Goal: Task Accomplishment & Management: Use online tool/utility

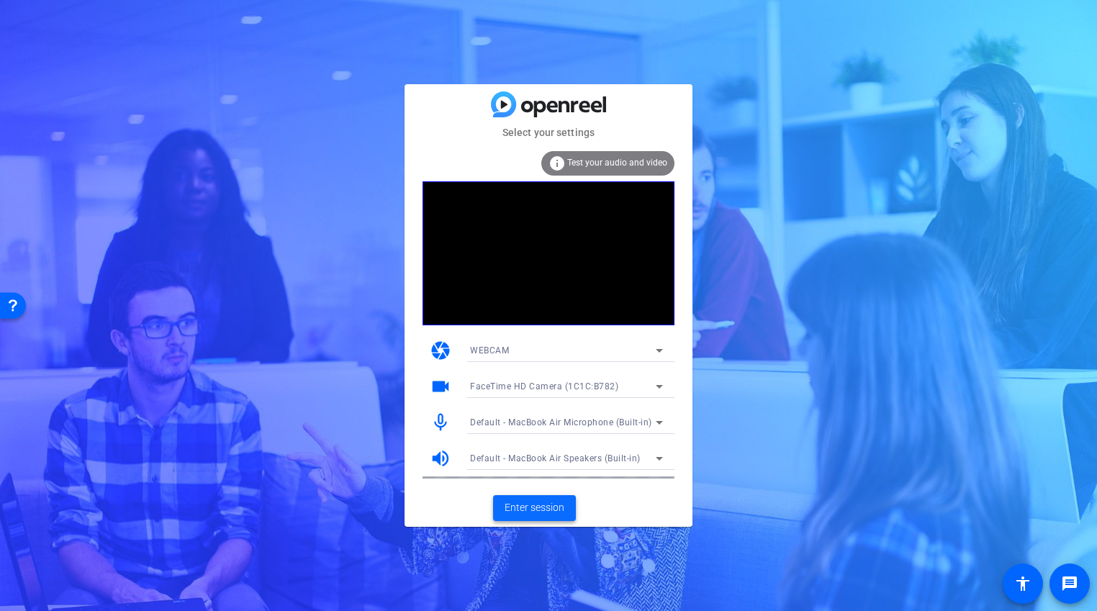
click at [546, 502] on span "Enter session" at bounding box center [534, 507] width 60 height 15
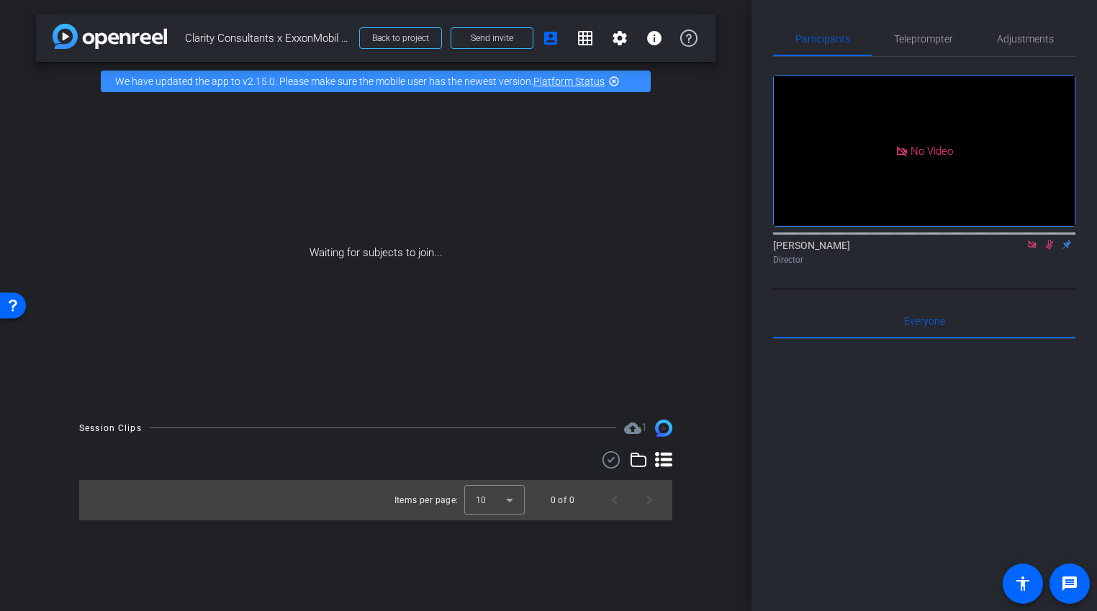
click at [1036, 250] on icon at bounding box center [1032, 245] width 12 height 10
click at [1031, 250] on icon at bounding box center [1032, 245] width 12 height 10
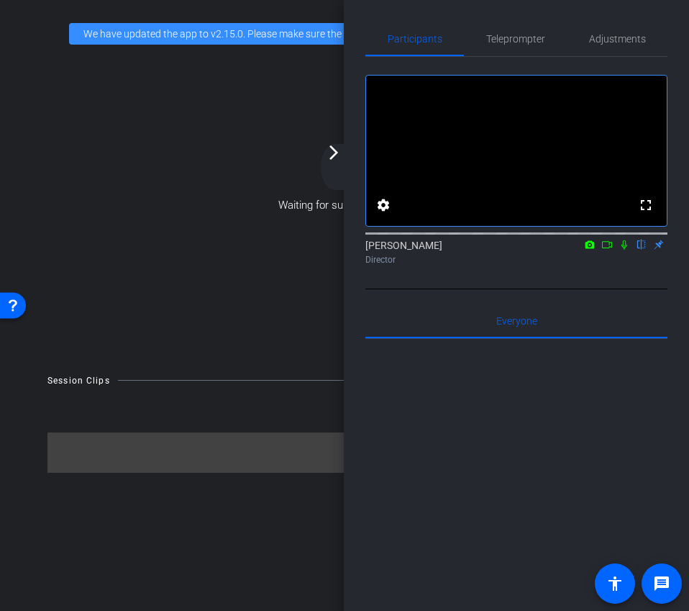
click at [623, 250] on icon at bounding box center [625, 245] width 12 height 10
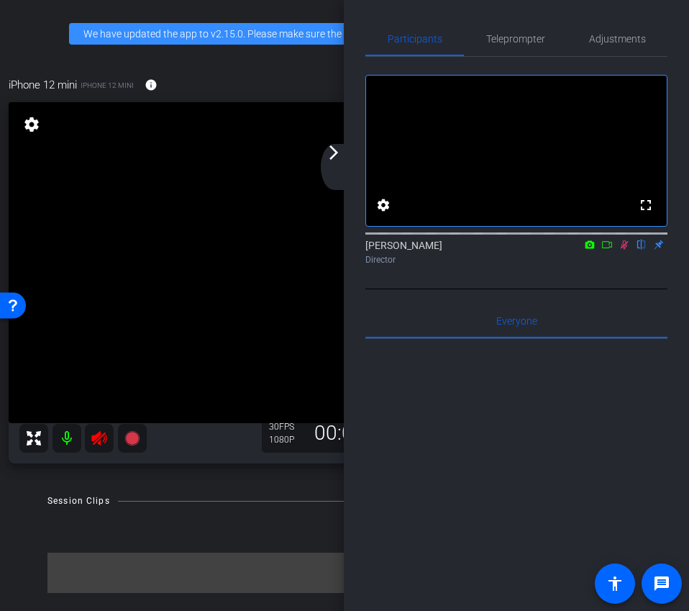
click at [620, 250] on icon at bounding box center [625, 245] width 12 height 10
click at [325, 166] on div "arrow_back_ios_new arrow_forward_ios" at bounding box center [336, 167] width 30 height 46
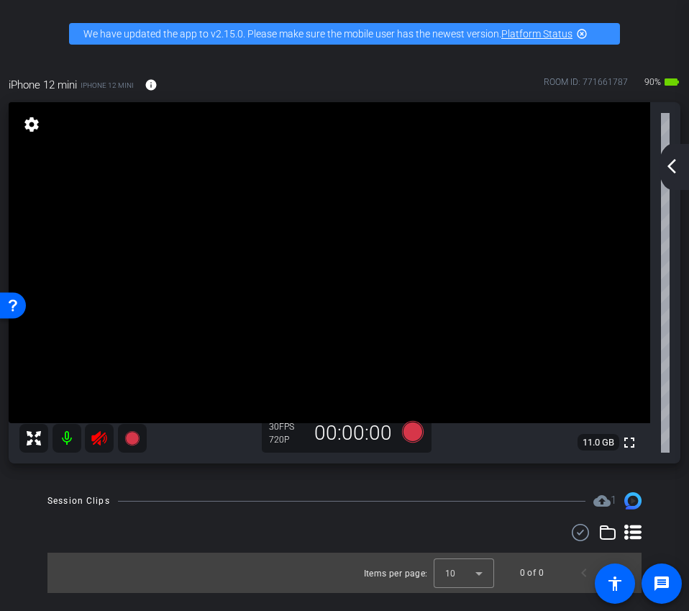
click at [100, 445] on icon at bounding box center [99, 438] width 17 height 17
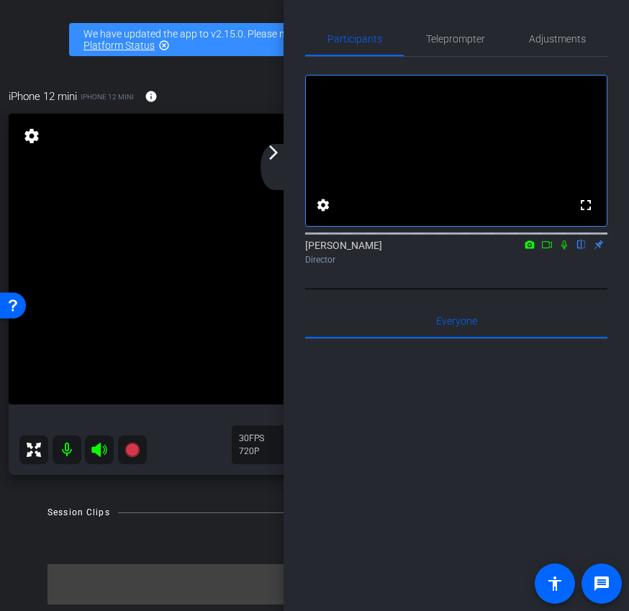
click at [276, 165] on div "arrow_back_ios_new arrow_forward_ios" at bounding box center [276, 167] width 30 height 46
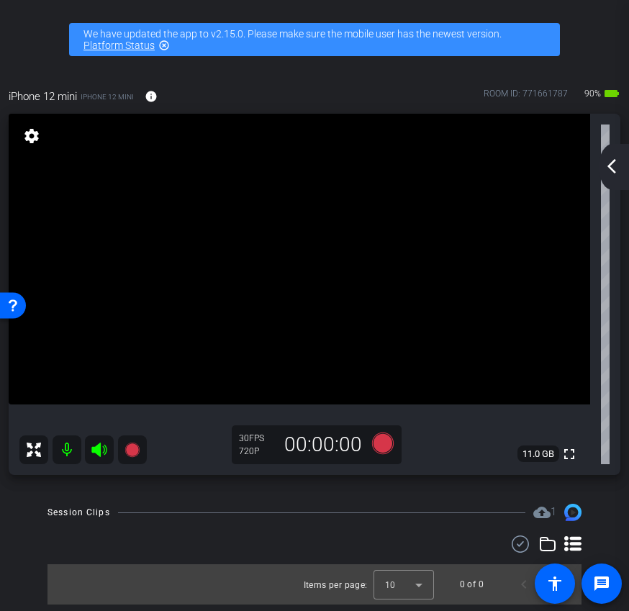
click at [612, 175] on div "arrow_back_ios_new arrow_forward_ios" at bounding box center [614, 167] width 30 height 46
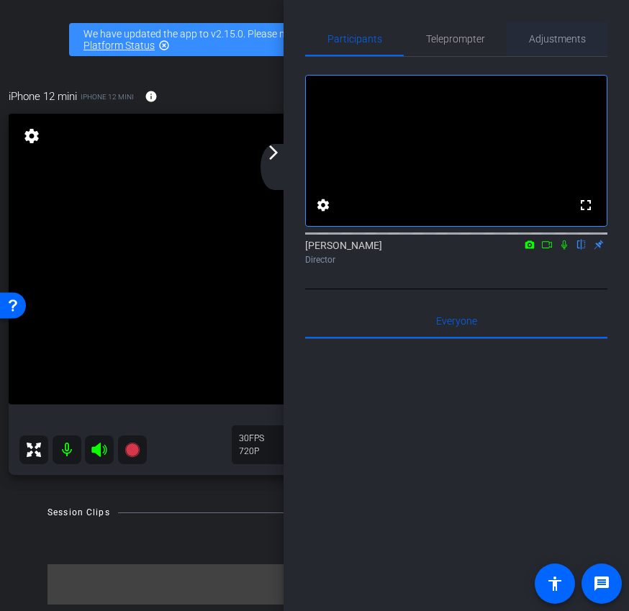
click at [563, 47] on span "Adjustments" at bounding box center [557, 39] width 57 height 35
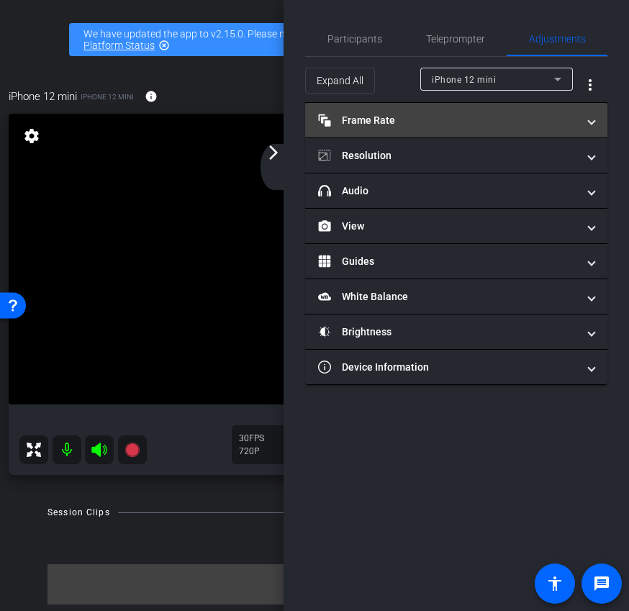
click at [453, 118] on mat-panel-title "Frame Rate Frame Rate" at bounding box center [447, 120] width 259 height 15
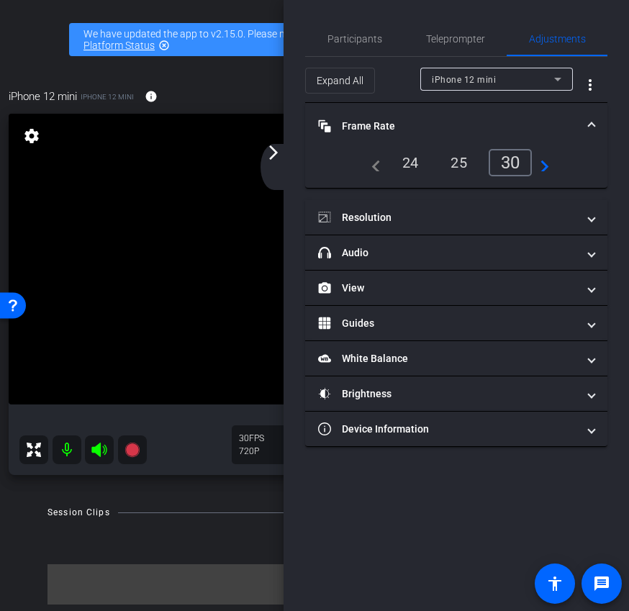
click at [407, 162] on div "24" at bounding box center [411, 162] width 38 height 24
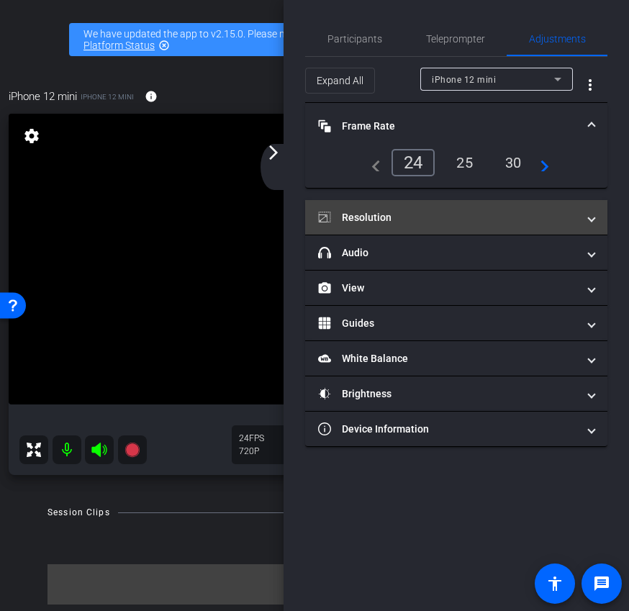
click at [406, 218] on mat-panel-title "Resolution" at bounding box center [447, 217] width 259 height 15
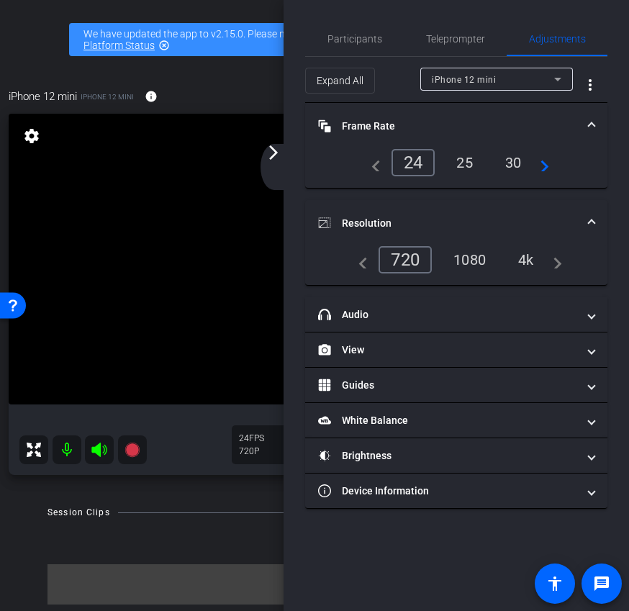
click at [471, 265] on div "1080" at bounding box center [470, 260] width 54 height 24
click at [479, 232] on mat-expansion-panel-header "Resolution" at bounding box center [456, 223] width 302 height 46
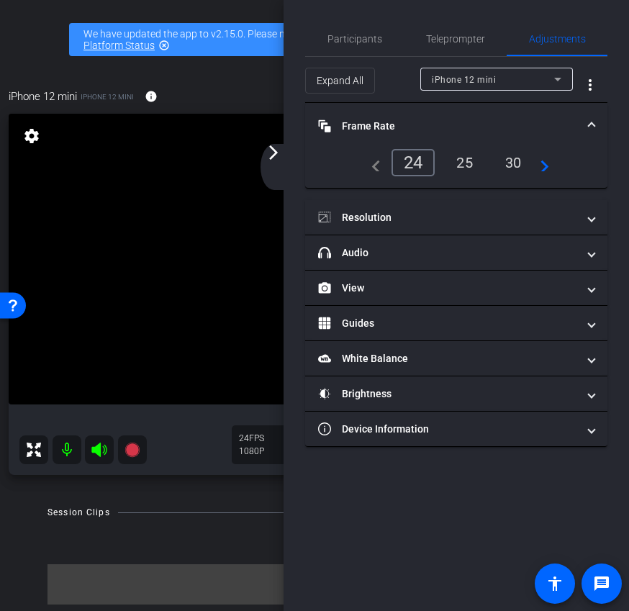
click at [437, 134] on mat-expansion-panel-header "Frame Rate Frame Rate" at bounding box center [456, 126] width 302 height 46
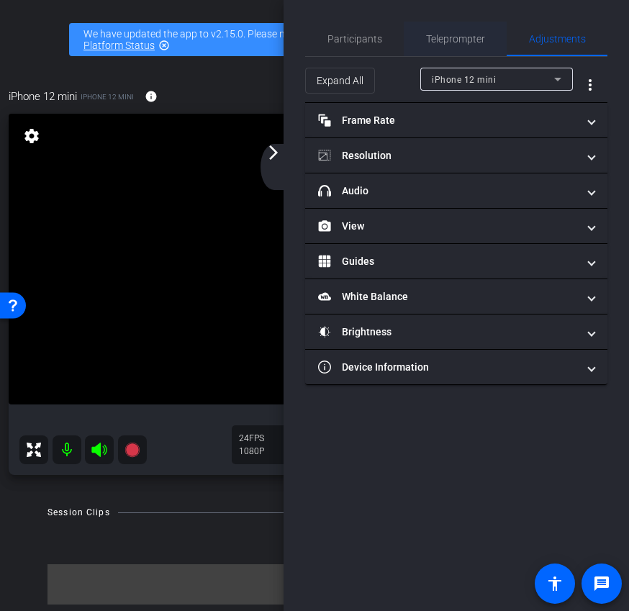
click at [447, 47] on span "Teleprompter" at bounding box center [455, 39] width 59 height 35
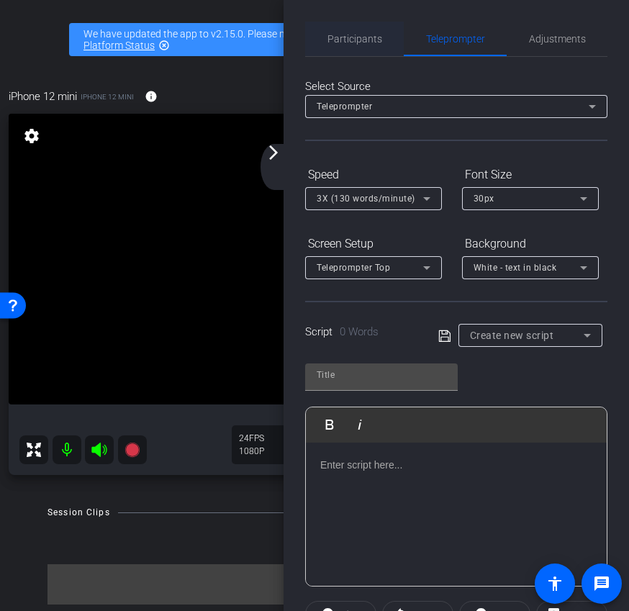
click at [348, 46] on span "Participants" at bounding box center [354, 39] width 55 height 35
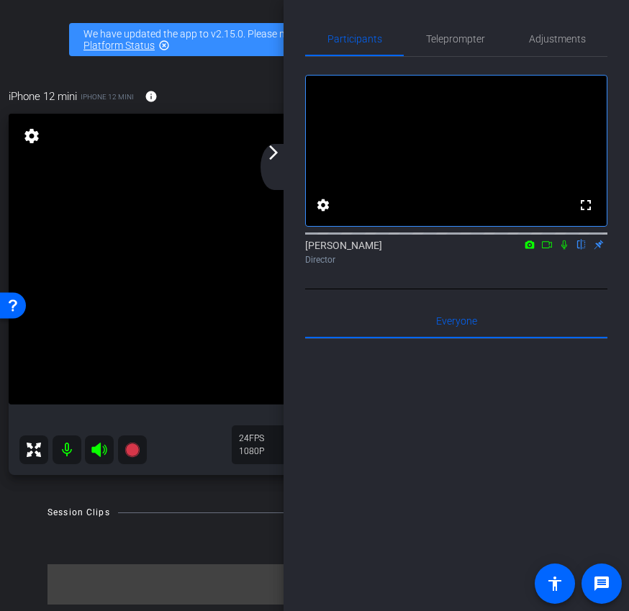
click at [276, 165] on div "arrow_back_ios_new arrow_forward_ios" at bounding box center [276, 167] width 30 height 46
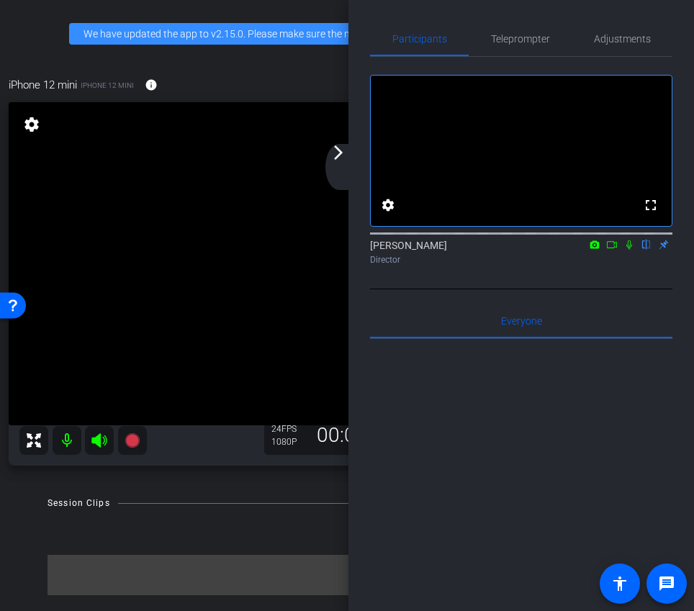
click at [342, 160] on mat-icon "arrow_forward_ios" at bounding box center [338, 152] width 17 height 17
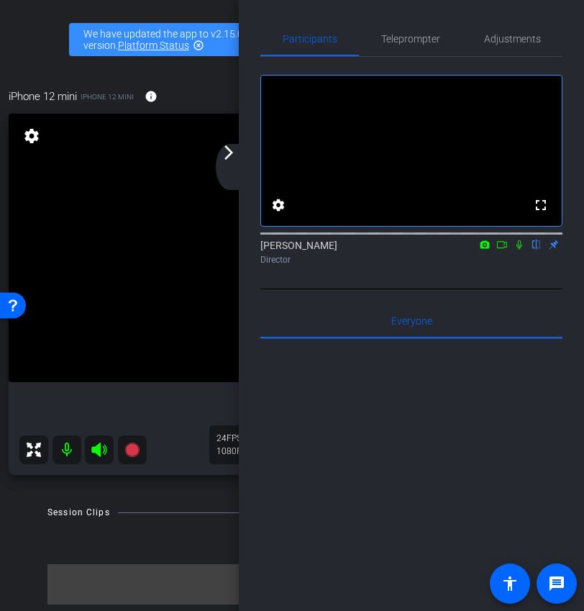
click at [230, 154] on mat-icon "arrow_forward_ios" at bounding box center [228, 152] width 17 height 17
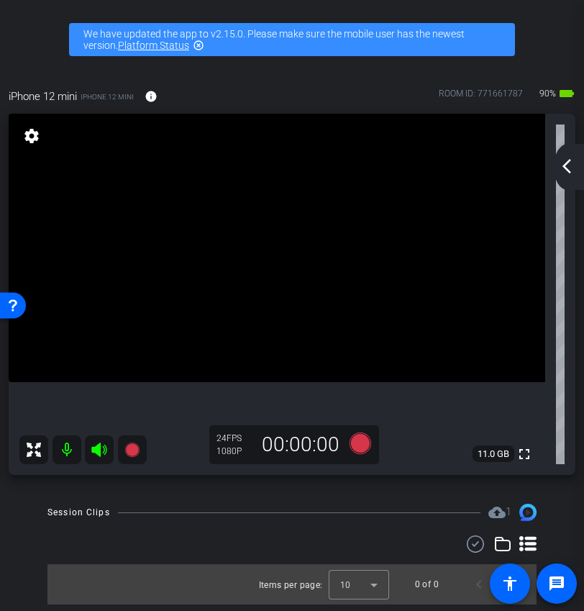
click at [560, 169] on mat-icon "arrow_back_ios_new" at bounding box center [566, 166] width 17 height 17
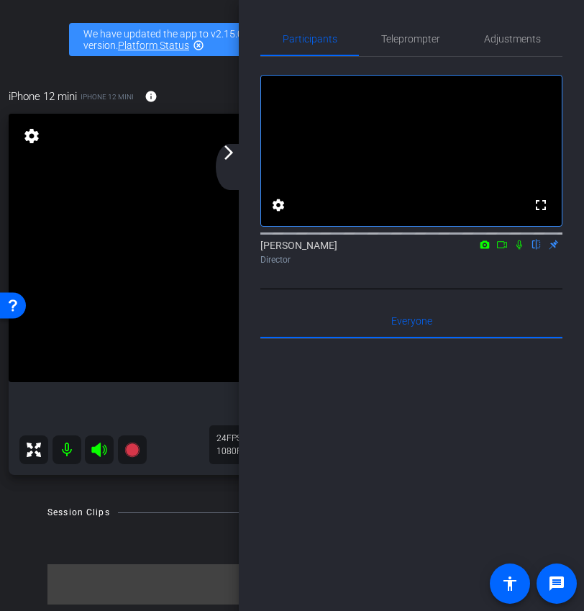
click at [232, 163] on div "arrow_back_ios_new arrow_forward_ios" at bounding box center [231, 167] width 30 height 46
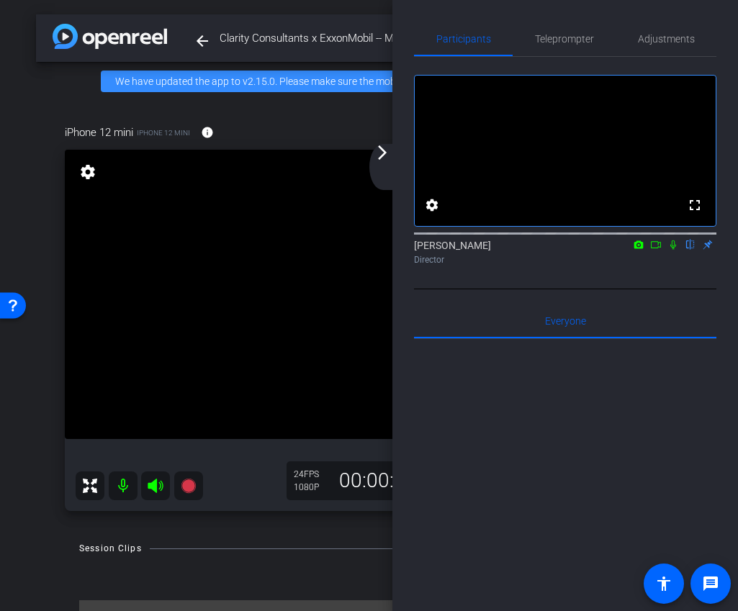
click at [387, 158] on mat-icon "arrow_forward_ios" at bounding box center [382, 152] width 17 height 17
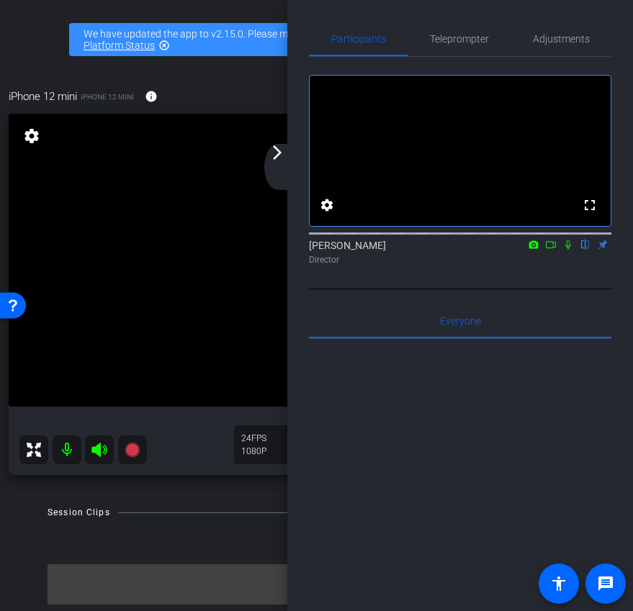
click at [553, 248] on icon at bounding box center [551, 244] width 10 height 7
click at [285, 170] on div "arrow_back_ios_new arrow_forward_ios" at bounding box center [279, 167] width 30 height 46
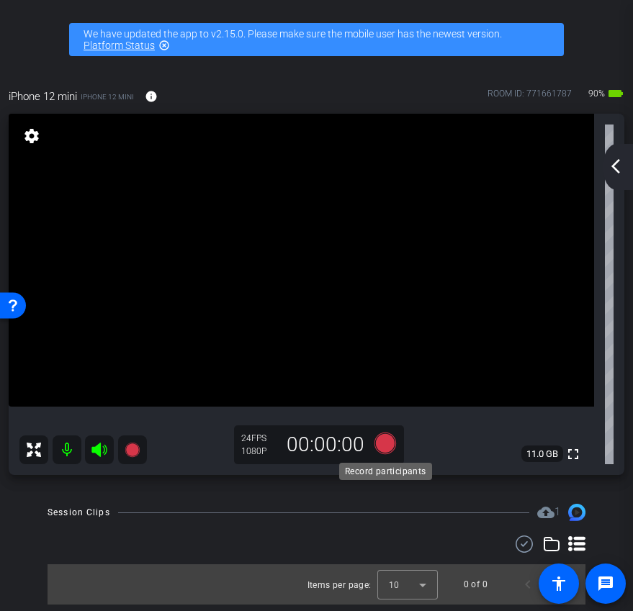
click at [381, 440] on icon at bounding box center [385, 444] width 22 height 22
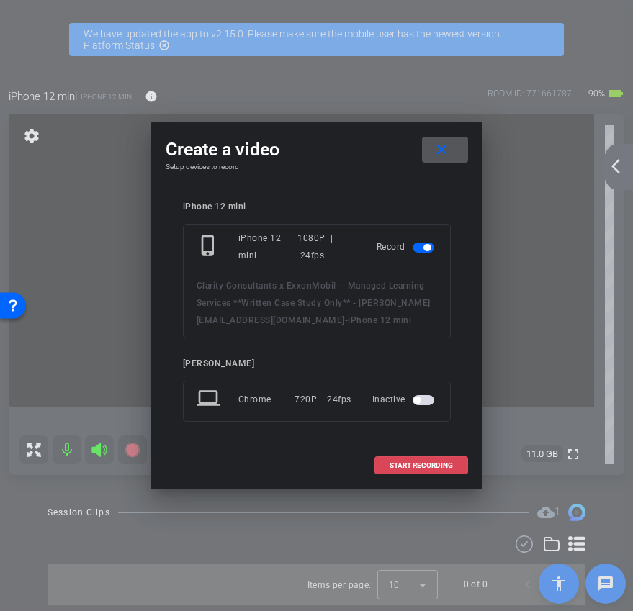
click at [420, 469] on span at bounding box center [421, 465] width 92 height 35
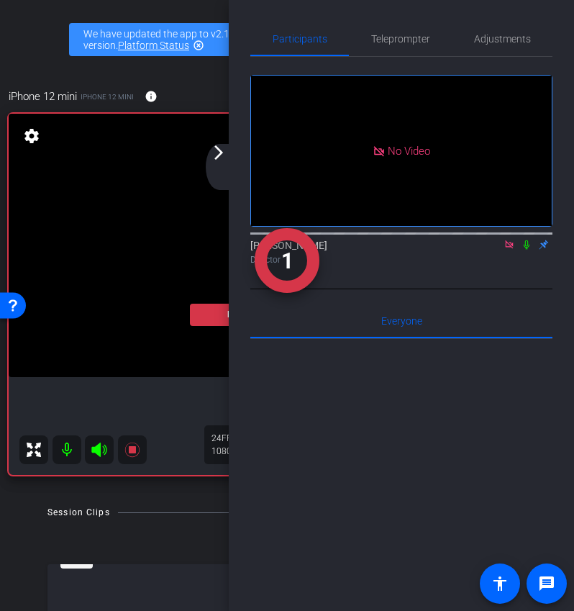
click at [215, 154] on mat-icon "arrow_forward_ios" at bounding box center [218, 152] width 17 height 17
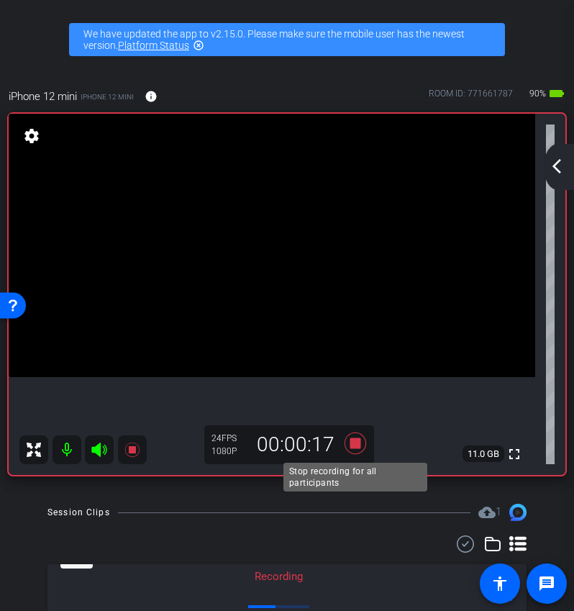
click at [356, 448] on icon at bounding box center [356, 444] width 22 height 22
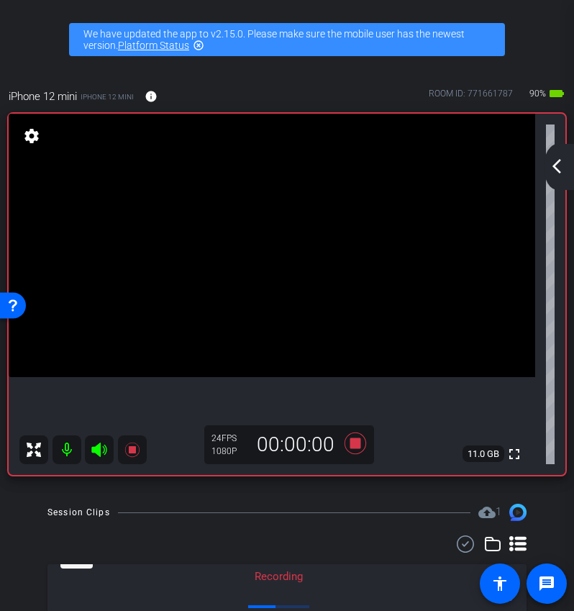
click at [564, 171] on mat-icon "arrow_back_ios_new" at bounding box center [556, 166] width 17 height 17
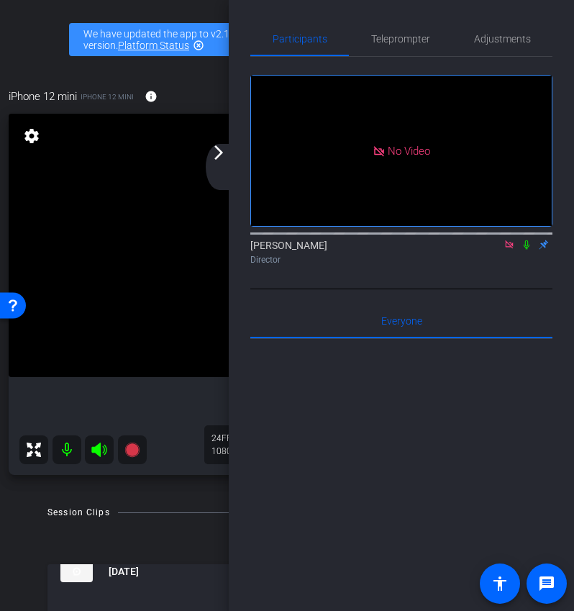
click at [529, 250] on icon at bounding box center [527, 244] width 6 height 9
click at [209, 150] on video at bounding box center [272, 245] width 527 height 263
click at [225, 166] on div "arrow_back_ios_new arrow_forward_ios" at bounding box center [221, 167] width 30 height 46
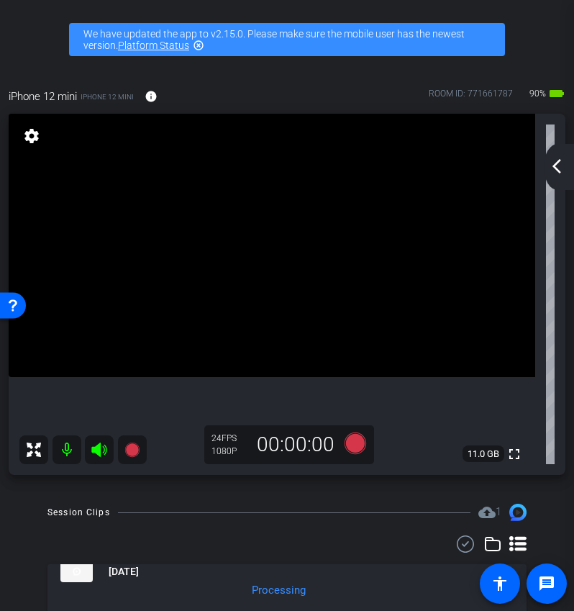
scroll to position [68, 0]
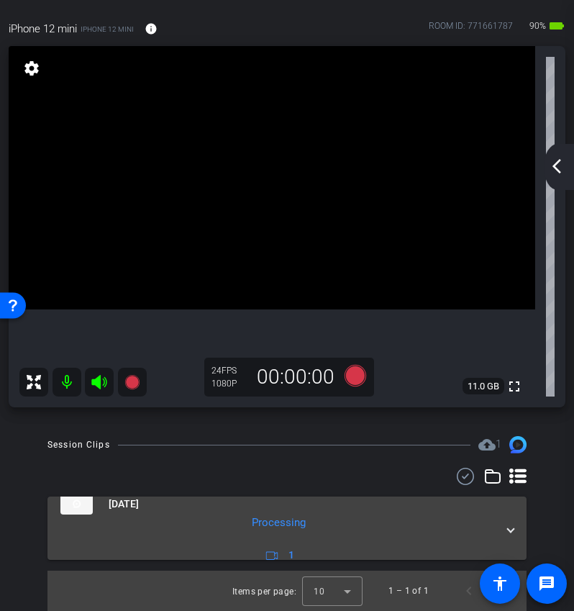
click at [494, 538] on mat-panel-description "Processing 1" at bounding box center [278, 540] width 436 height 50
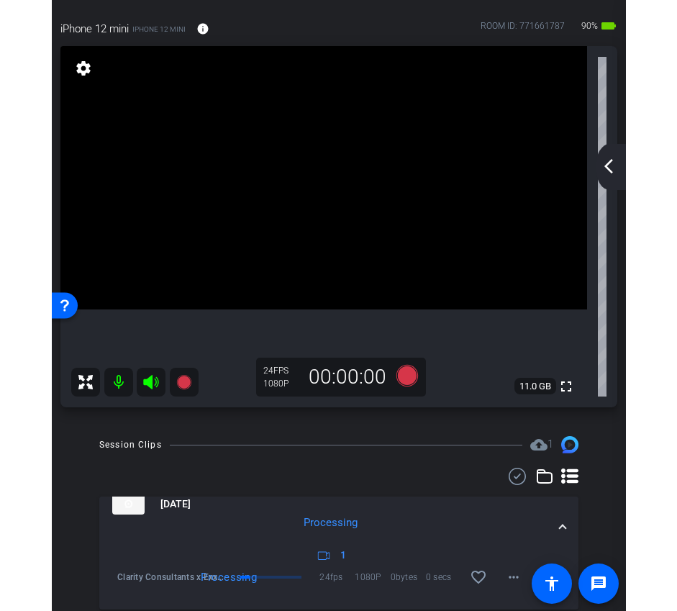
scroll to position [117, 0]
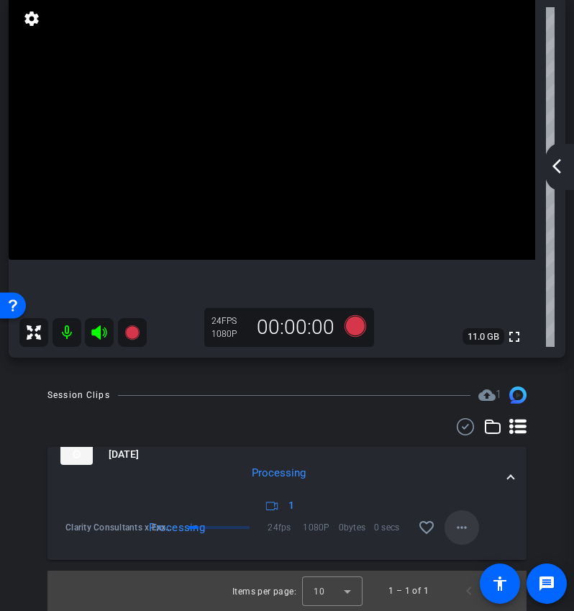
click at [466, 528] on mat-icon "more_horiz" at bounding box center [461, 527] width 17 height 17
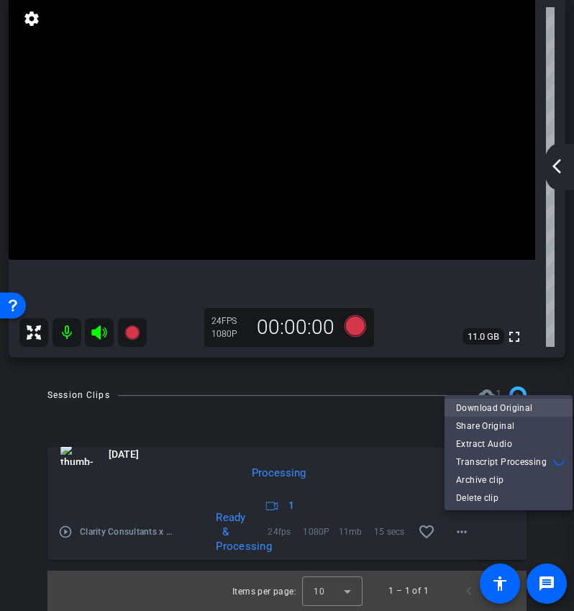
click at [512, 404] on span "Download Original" at bounding box center [508, 407] width 105 height 17
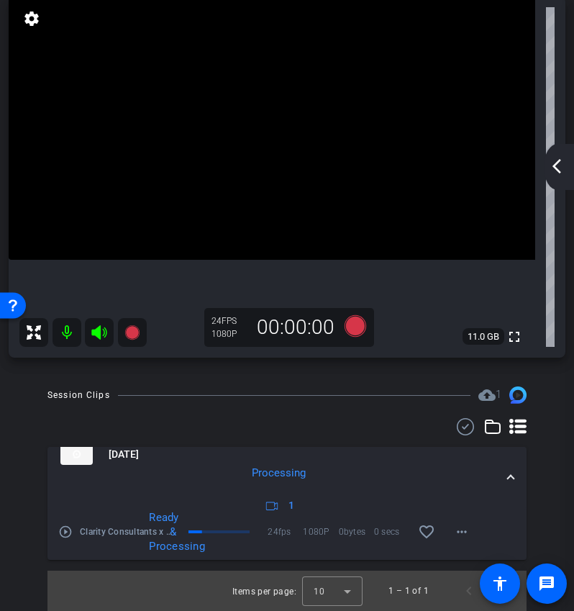
click at [335, 73] on video at bounding box center [272, 127] width 527 height 263
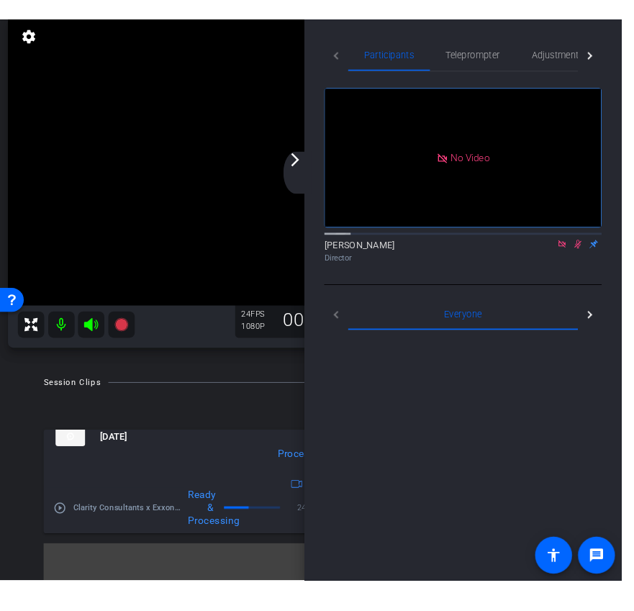
scroll to position [106, 0]
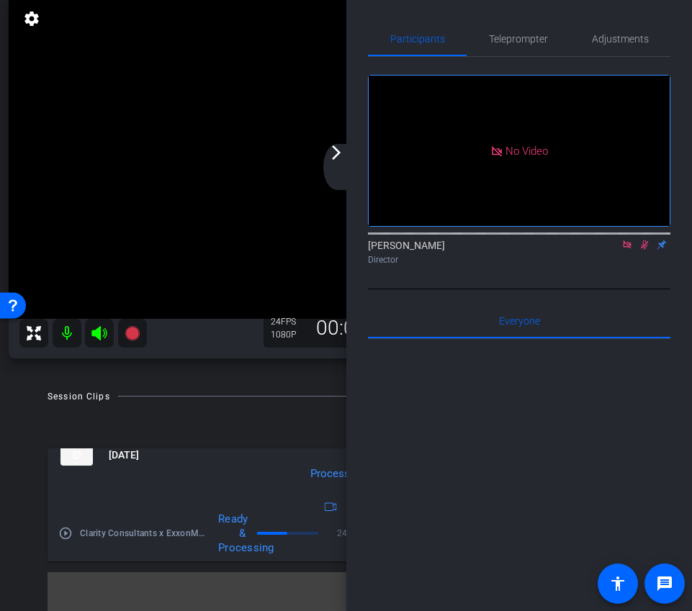
click at [644, 250] on icon at bounding box center [644, 245] width 12 height 10
click at [630, 250] on icon at bounding box center [627, 245] width 12 height 10
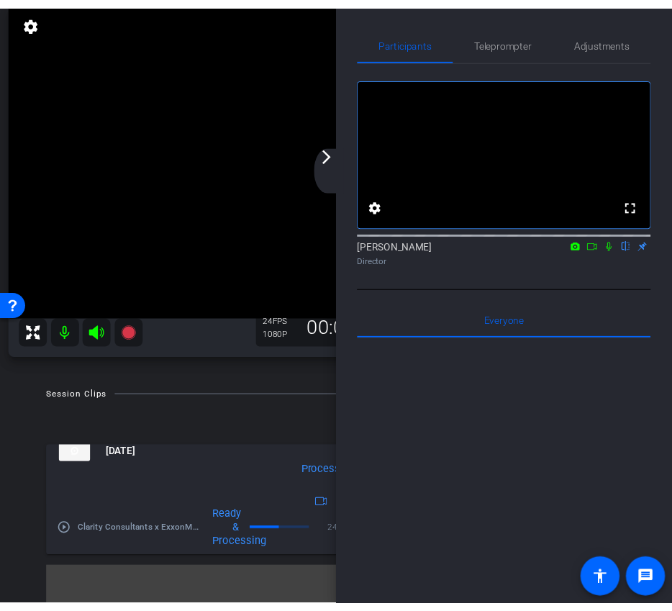
scroll to position [117, 0]
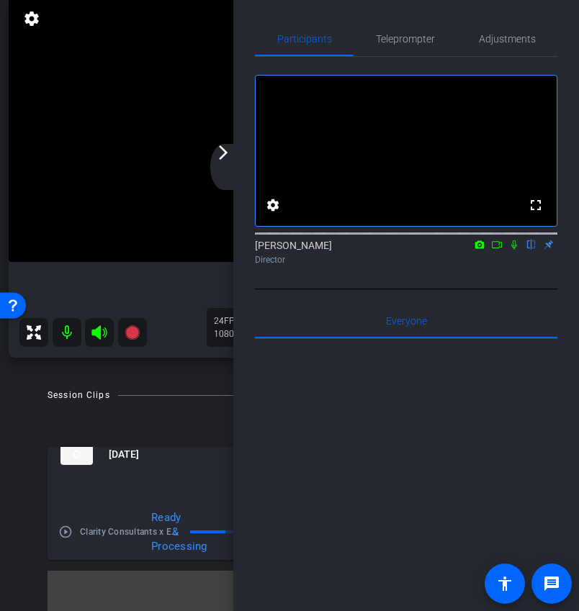
click at [219, 158] on mat-icon "arrow_forward_ios" at bounding box center [222, 152] width 17 height 17
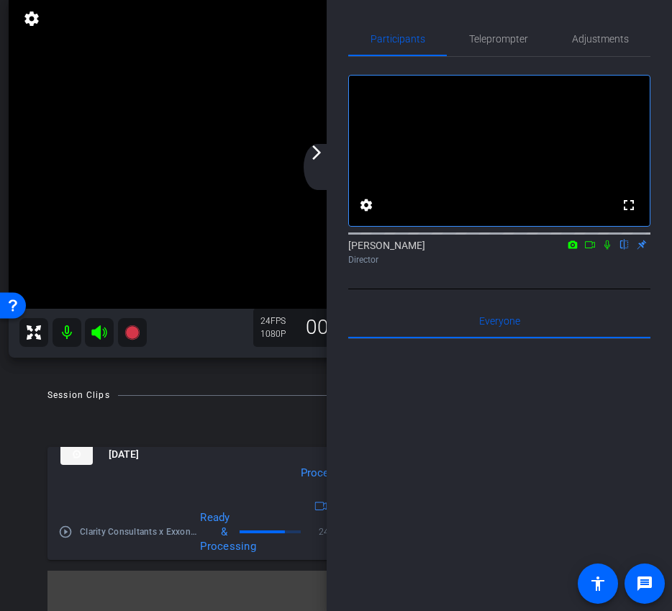
click at [329, 159] on div "arrow_back_ios_new arrow_forward_ios" at bounding box center [319, 167] width 30 height 46
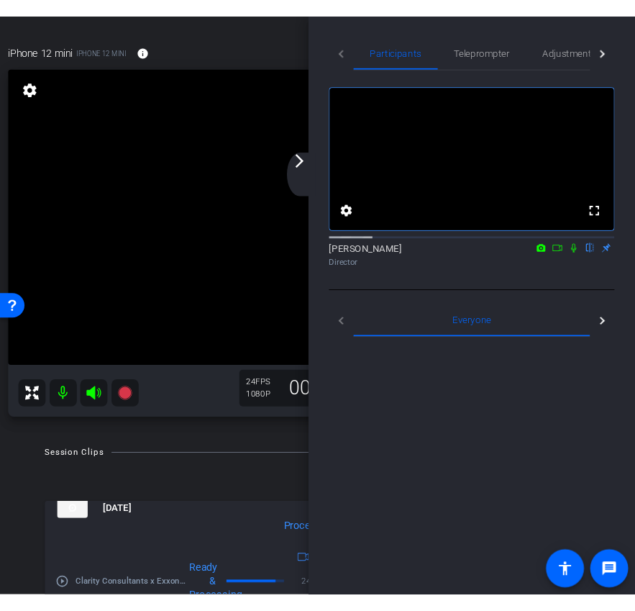
scroll to position [35, 0]
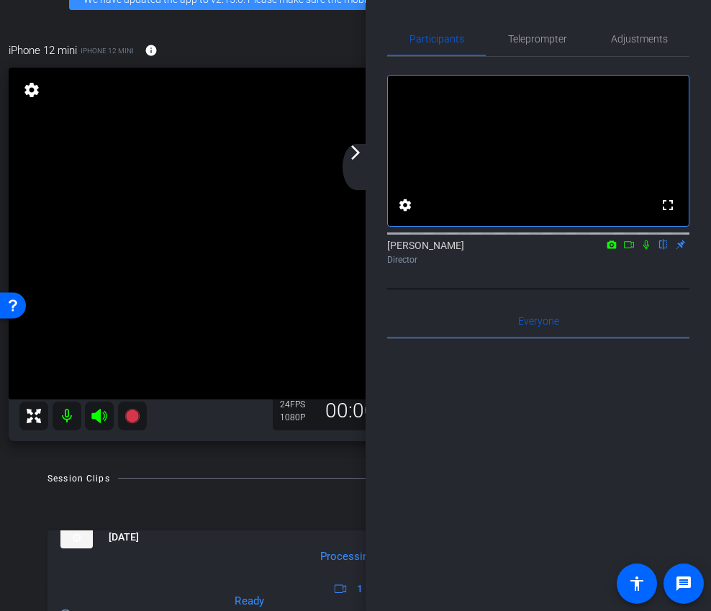
click at [634, 250] on icon at bounding box center [629, 245] width 12 height 10
click at [348, 148] on mat-icon "arrow_forward_ios" at bounding box center [355, 152] width 17 height 17
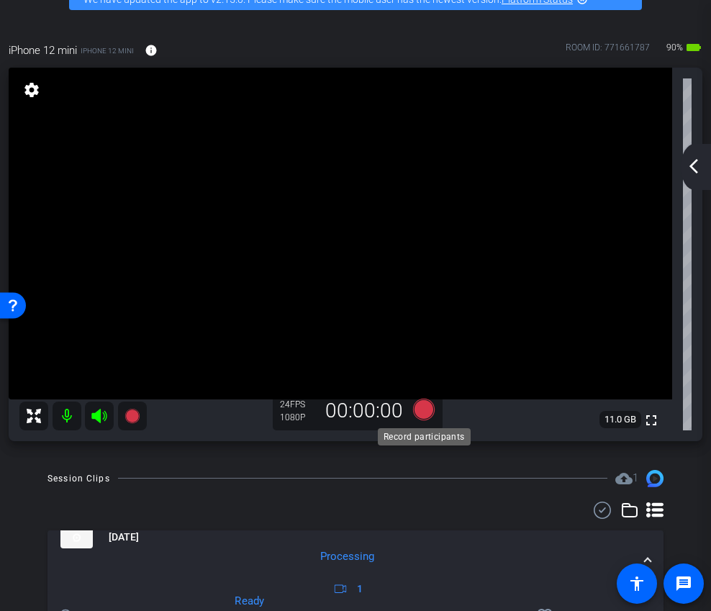
click at [430, 417] on icon at bounding box center [424, 409] width 22 height 22
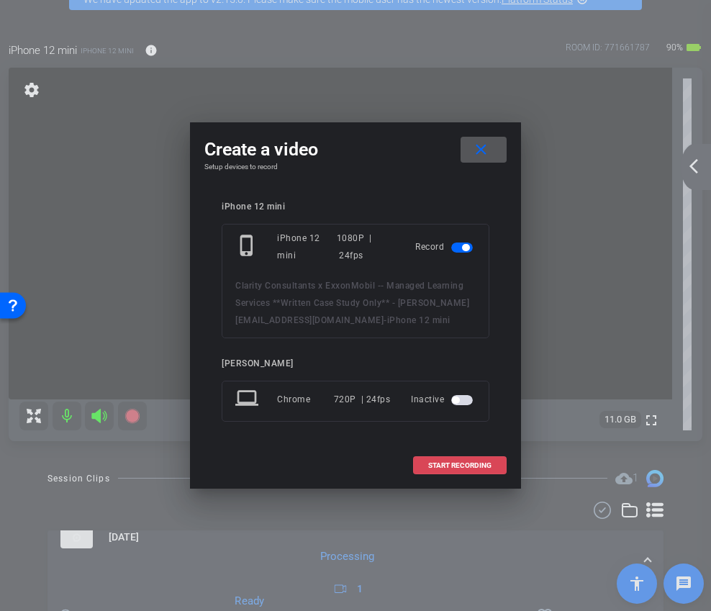
click at [453, 471] on span at bounding box center [460, 465] width 92 height 35
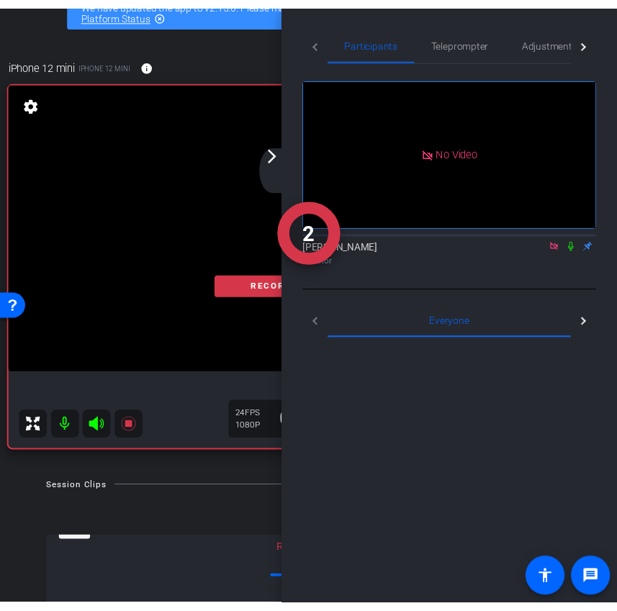
scroll to position [46, 0]
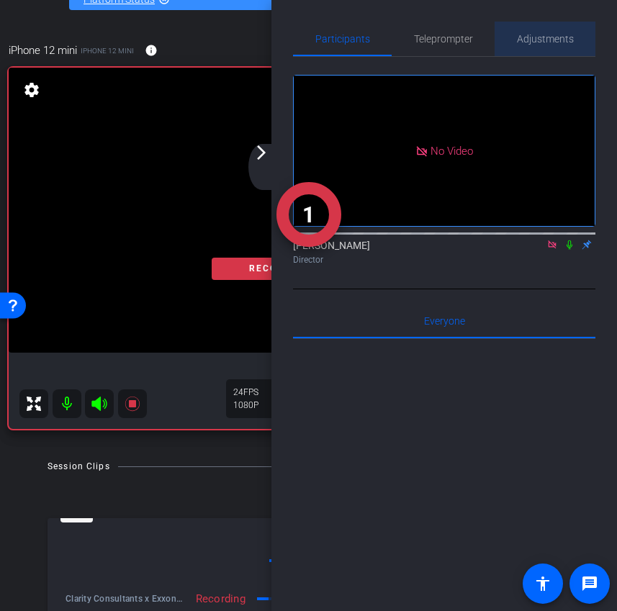
click at [554, 46] on span "Adjustments" at bounding box center [545, 39] width 57 height 35
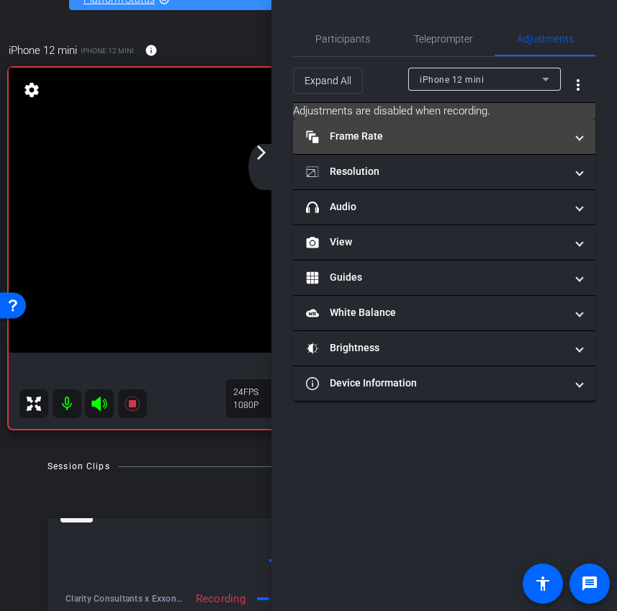
click at [476, 140] on mat-panel-title "Frame Rate Frame Rate" at bounding box center [435, 136] width 259 height 15
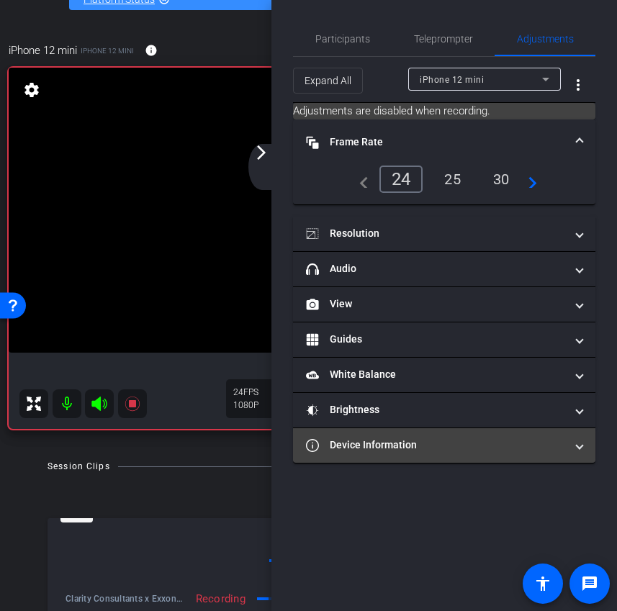
click at [409, 446] on mat-panel-title "Device Information" at bounding box center [435, 445] width 259 height 15
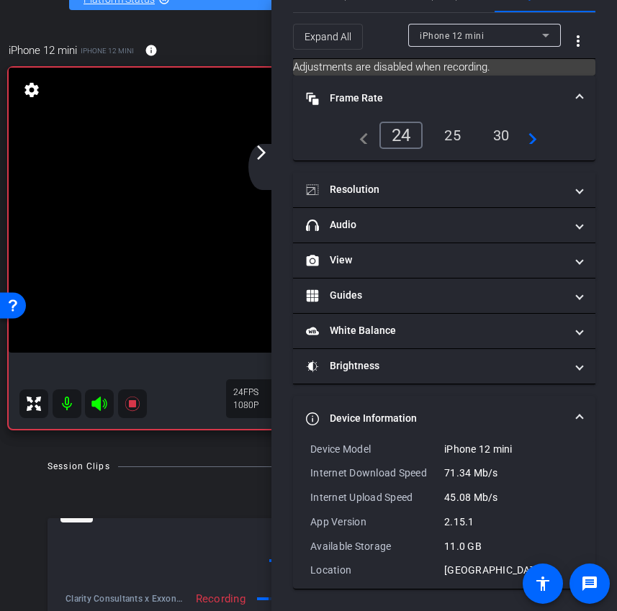
scroll to position [43, 0]
click at [496, 404] on mat-expansion-panel-header "Device Information" at bounding box center [444, 420] width 302 height 46
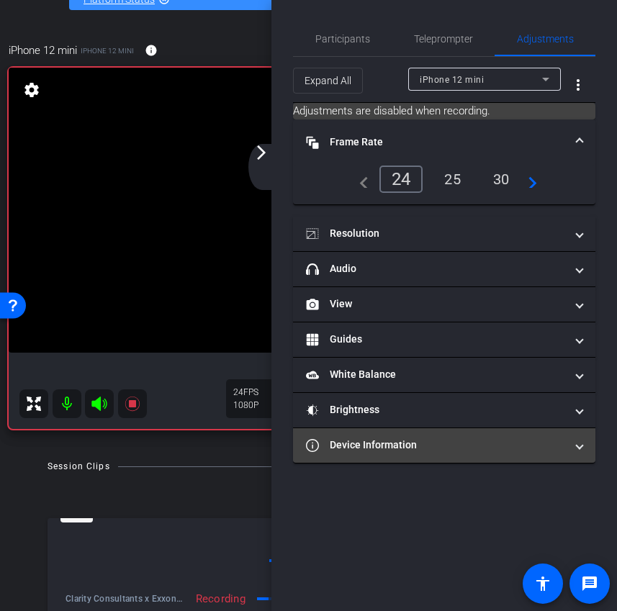
scroll to position [0, 0]
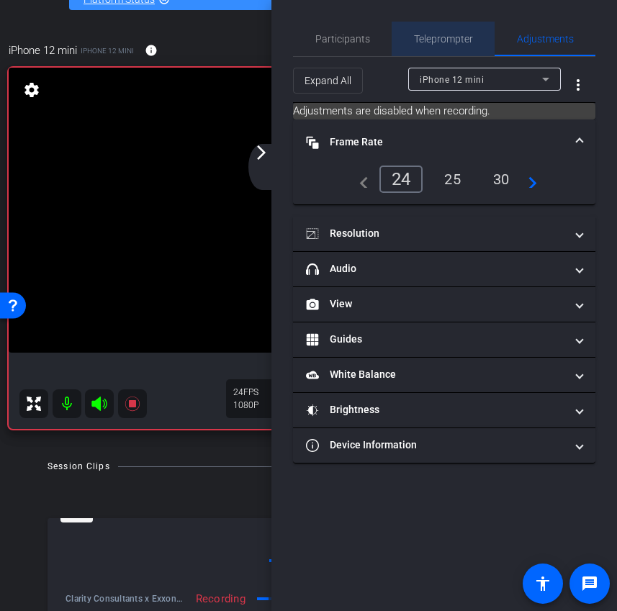
click at [440, 35] on span "Teleprompter" at bounding box center [443, 39] width 59 height 10
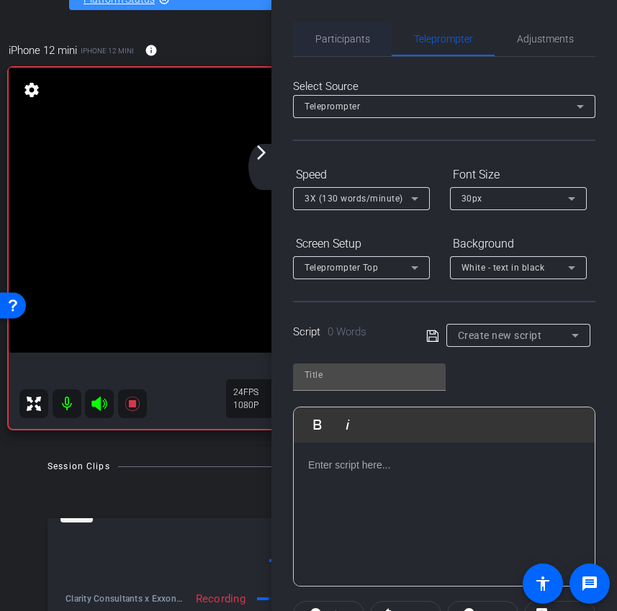
click at [332, 43] on span "Participants" at bounding box center [342, 39] width 55 height 10
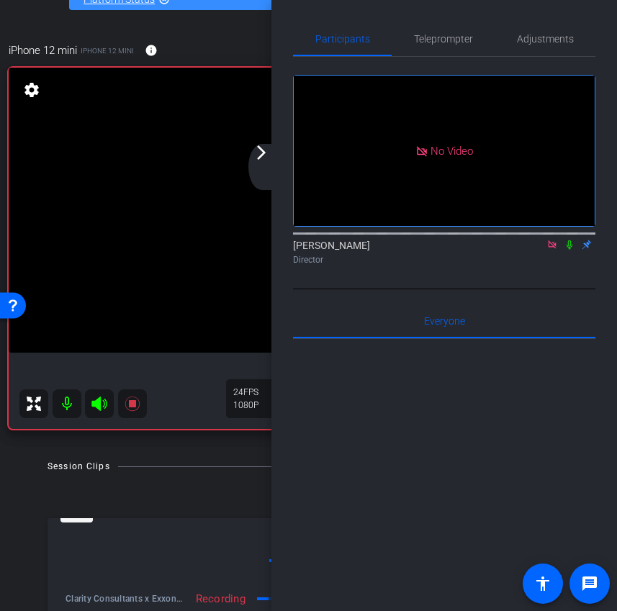
click at [264, 172] on div "arrow_back_ios_new arrow_forward_ios" at bounding box center [263, 167] width 30 height 46
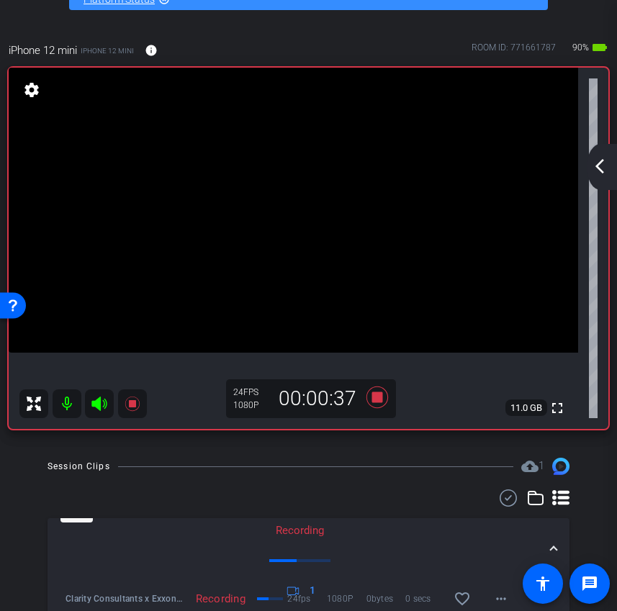
click at [596, 166] on mat-icon "arrow_back_ios_new" at bounding box center [599, 166] width 17 height 17
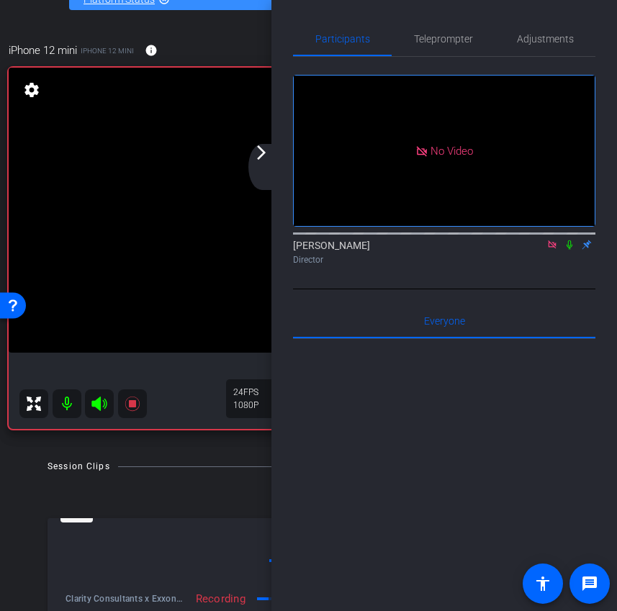
click at [261, 153] on mat-icon "arrow_forward_ios" at bounding box center [261, 152] width 17 height 17
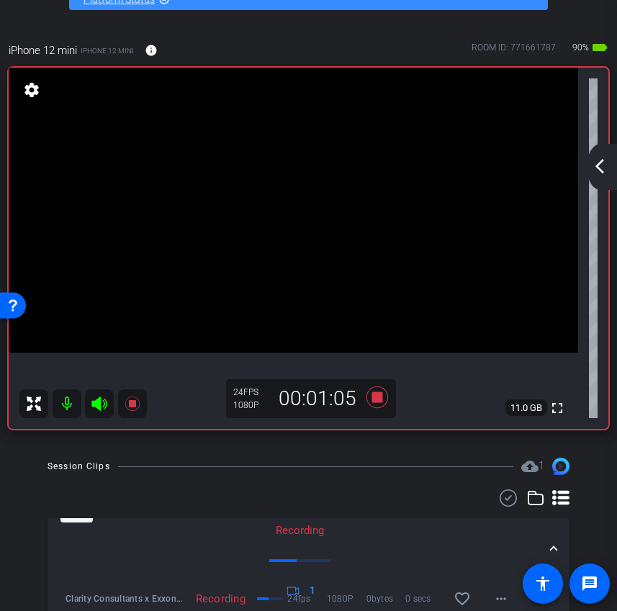
click at [600, 168] on mat-icon "arrow_back_ios_new" at bounding box center [599, 166] width 17 height 17
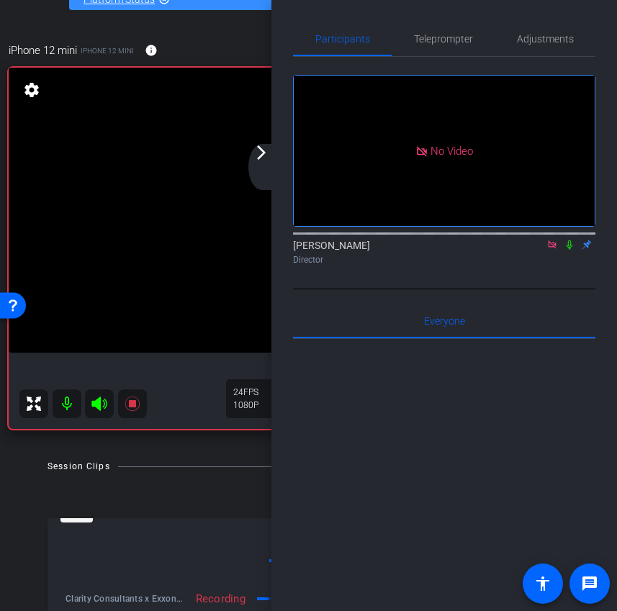
click at [256, 155] on mat-icon "arrow_forward_ios" at bounding box center [261, 152] width 17 height 17
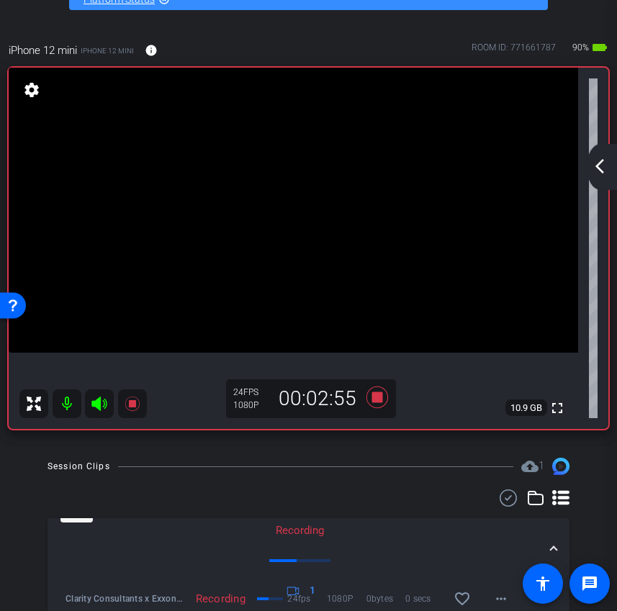
click at [600, 178] on div "arrow_back_ios_new arrow_forward_ios" at bounding box center [602, 167] width 30 height 46
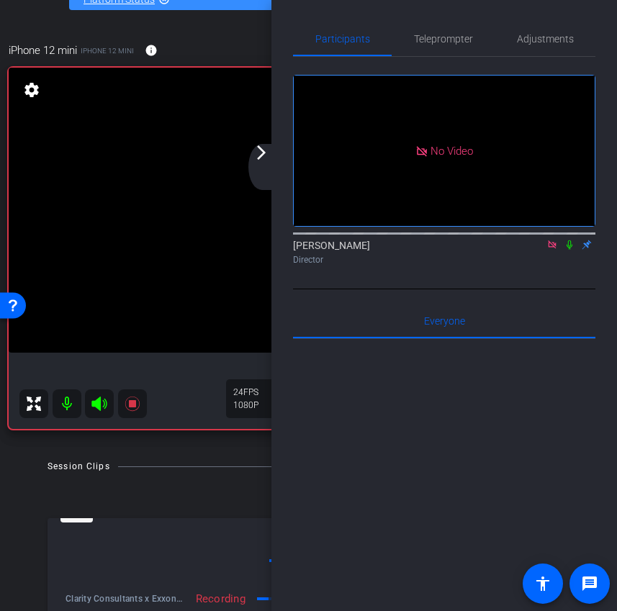
click at [269, 169] on div "arrow_back_ios_new arrow_forward_ios" at bounding box center [263, 167] width 30 height 46
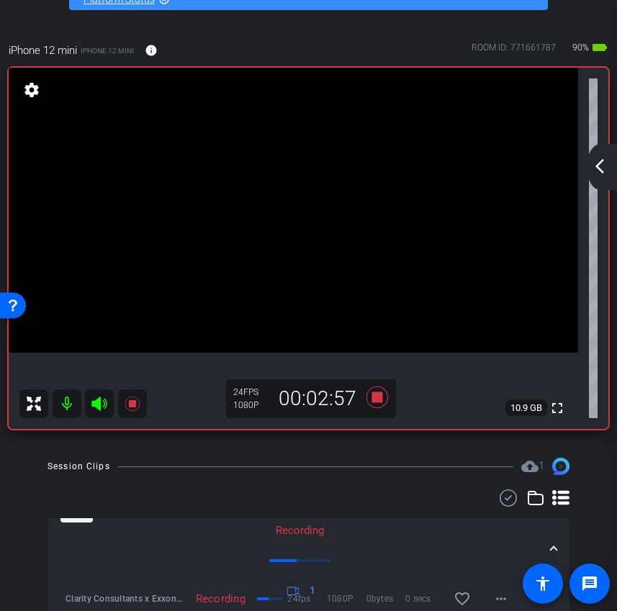
click at [603, 167] on mat-icon "arrow_back_ios_new" at bounding box center [599, 166] width 17 height 17
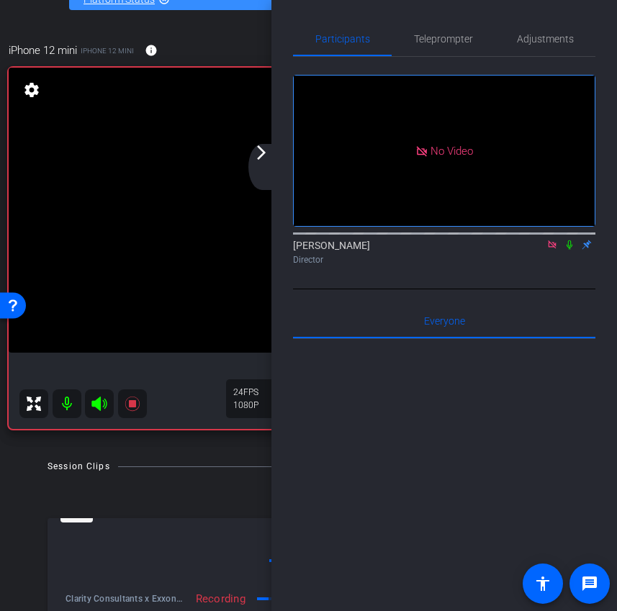
click at [268, 169] on div "arrow_back_ios_new arrow_forward_ios" at bounding box center [263, 167] width 30 height 46
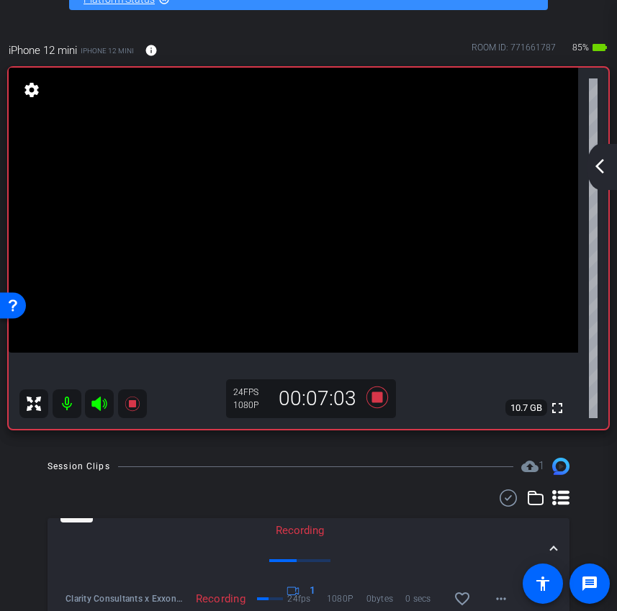
click at [598, 172] on mat-icon "arrow_back_ios_new" at bounding box center [599, 166] width 17 height 17
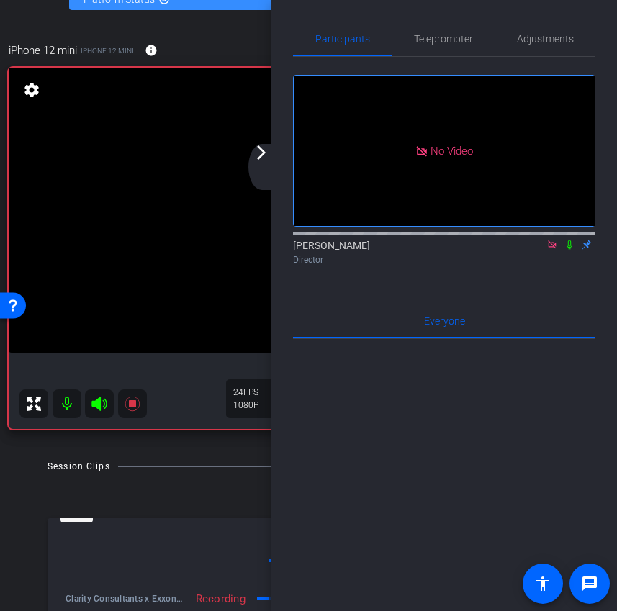
click at [570, 240] on icon at bounding box center [570, 245] width 12 height 10
click at [267, 161] on div "arrow_back_ios_new arrow_forward_ios" at bounding box center [263, 167] width 30 height 46
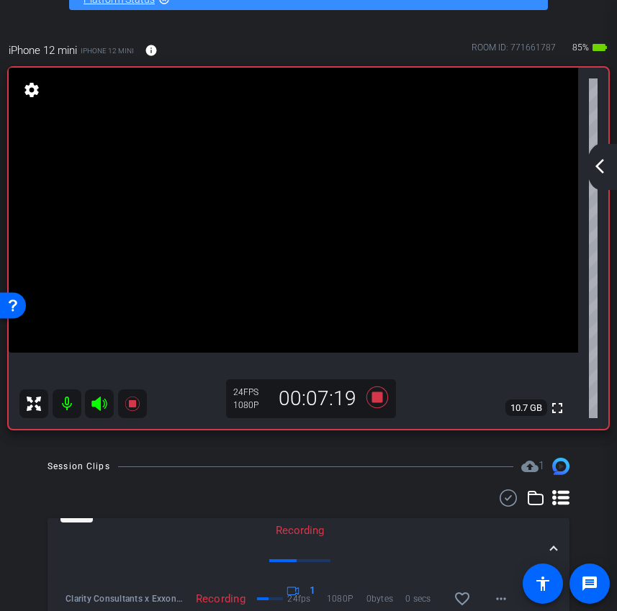
click at [605, 164] on mat-icon "arrow_back_ios_new" at bounding box center [599, 166] width 17 height 17
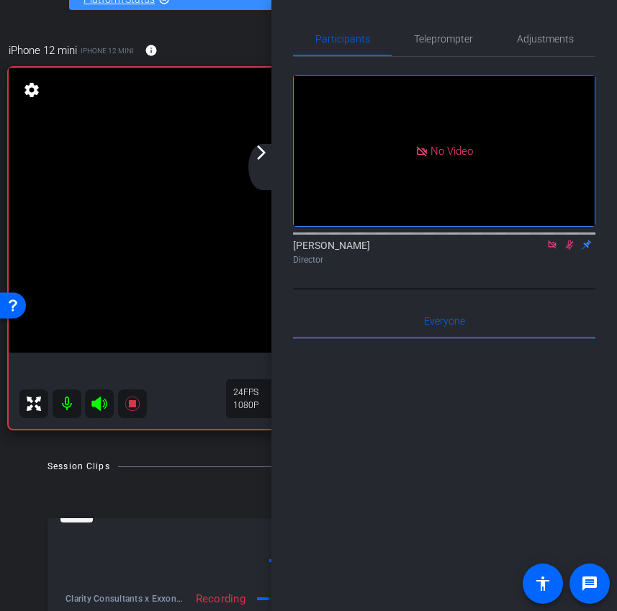
click at [566, 240] on icon at bounding box center [570, 244] width 8 height 9
click at [257, 162] on div "arrow_back_ios_new arrow_forward_ios" at bounding box center [263, 167] width 30 height 46
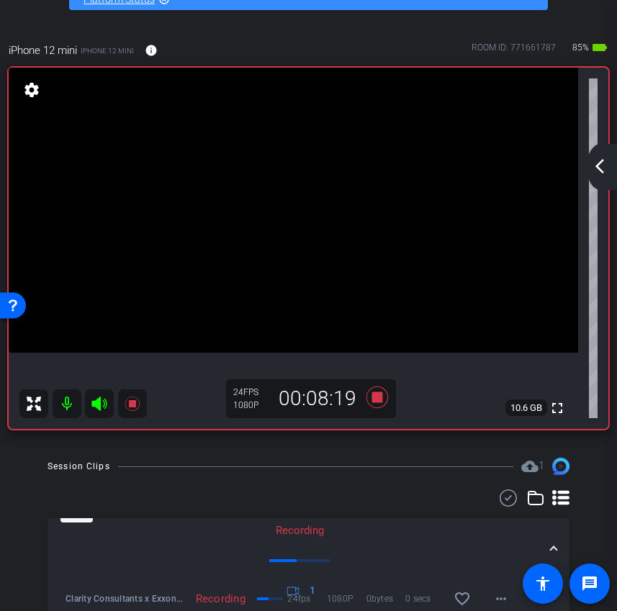
click at [604, 163] on mat-icon "arrow_back_ios_new" at bounding box center [599, 166] width 17 height 17
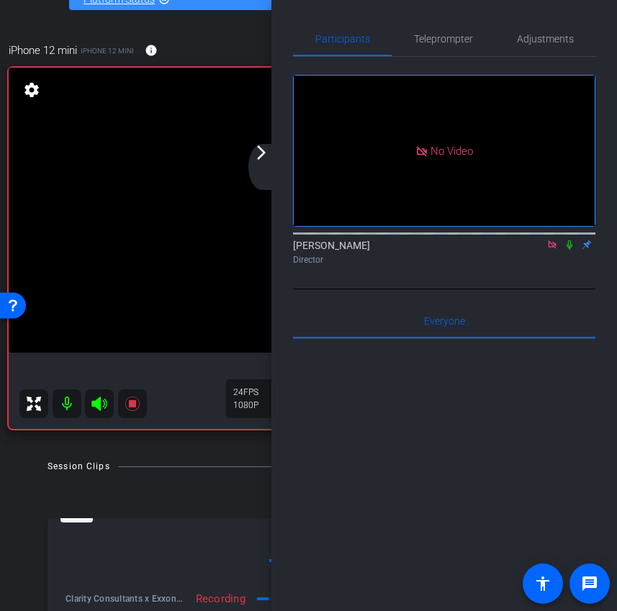
click at [258, 151] on mat-icon "arrow_forward_ios" at bounding box center [261, 152] width 17 height 17
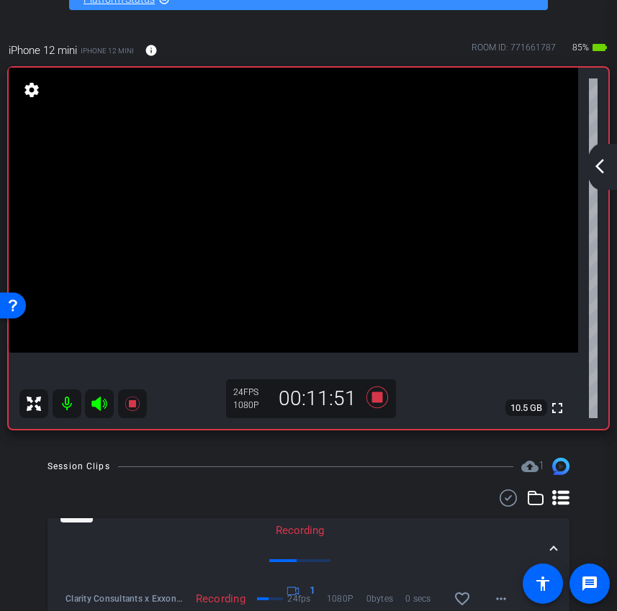
click at [597, 160] on mat-icon "arrow_back_ios_new" at bounding box center [599, 166] width 17 height 17
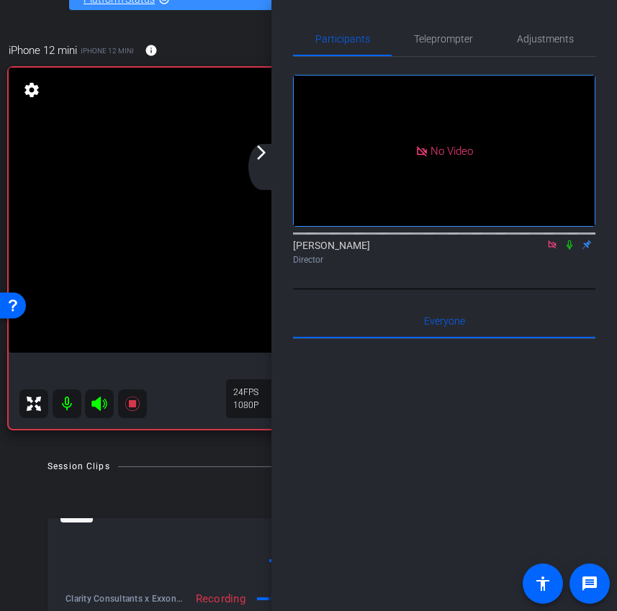
click at [263, 155] on mat-icon "arrow_forward_ios" at bounding box center [261, 152] width 17 height 17
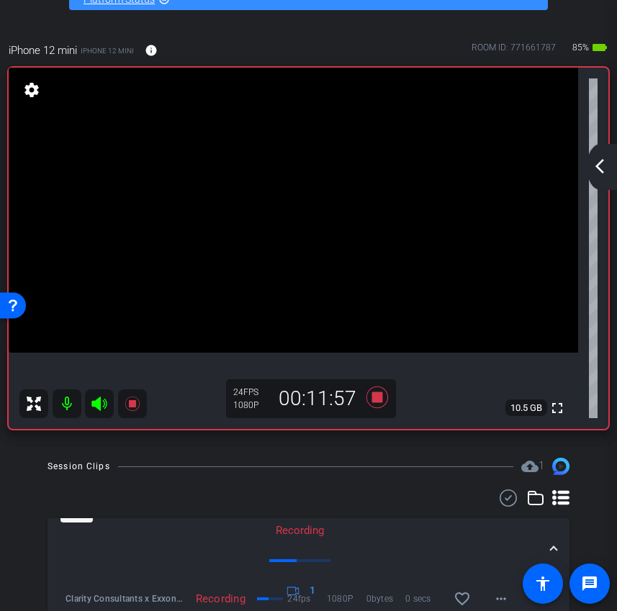
click at [592, 162] on mat-icon "arrow_back_ios_new" at bounding box center [599, 166] width 17 height 17
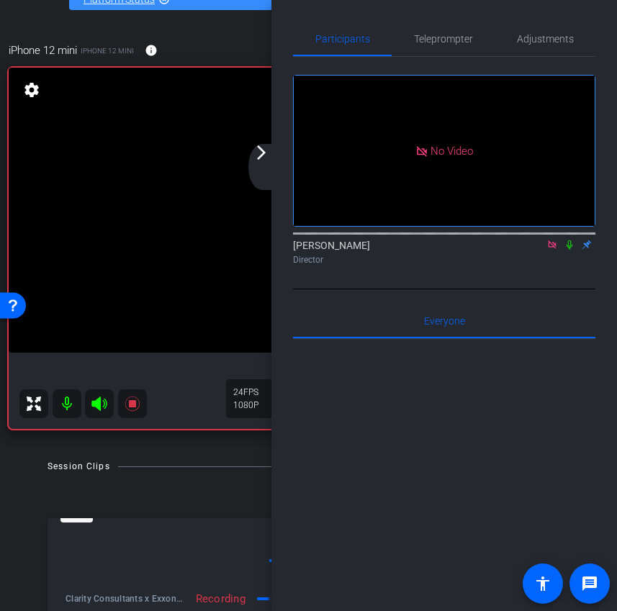
click at [260, 163] on div "arrow_back_ios_new arrow_forward_ios" at bounding box center [263, 167] width 30 height 46
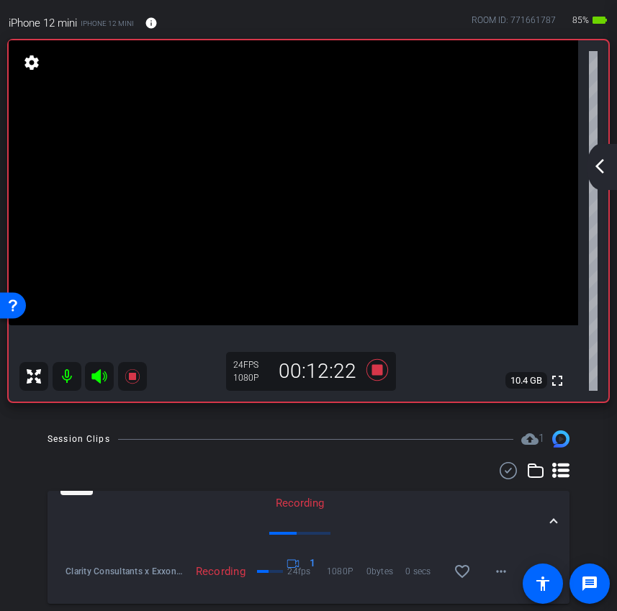
scroll to position [78, 0]
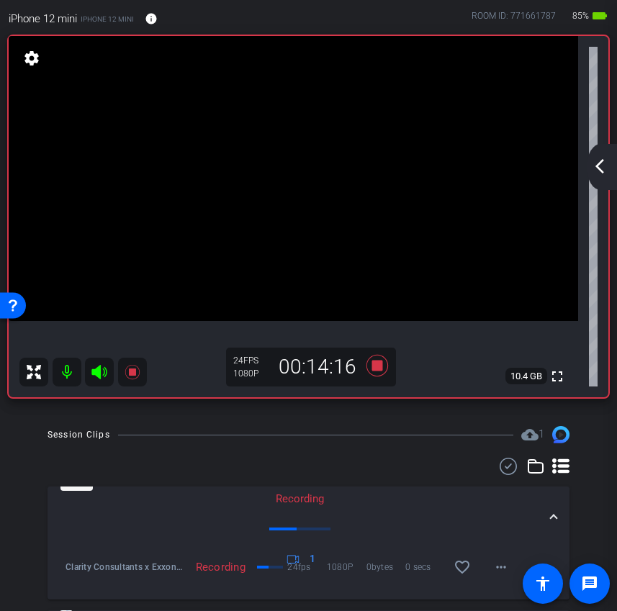
click at [605, 173] on mat-icon "arrow_back_ios_new" at bounding box center [599, 166] width 17 height 17
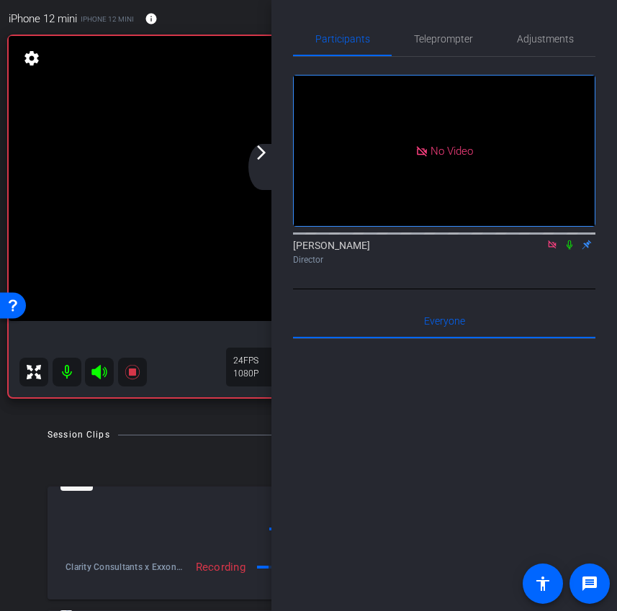
click at [263, 163] on div "arrow_back_ios_new arrow_forward_ios" at bounding box center [263, 167] width 30 height 46
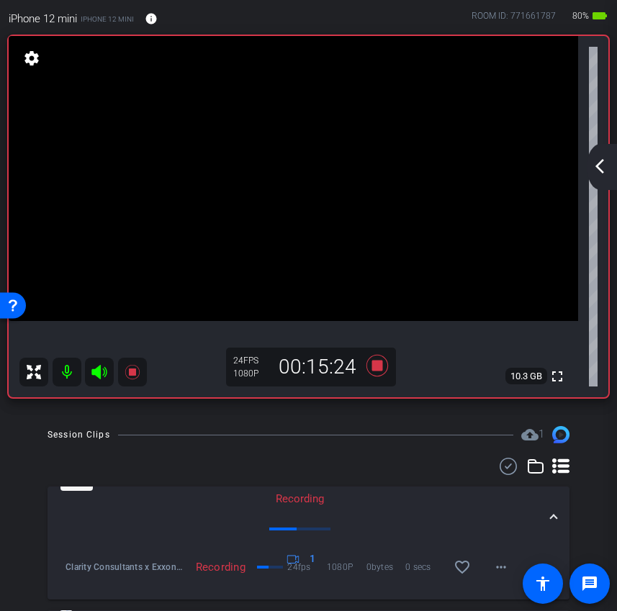
click at [607, 166] on mat-icon "arrow_back_ios_new" at bounding box center [599, 166] width 17 height 17
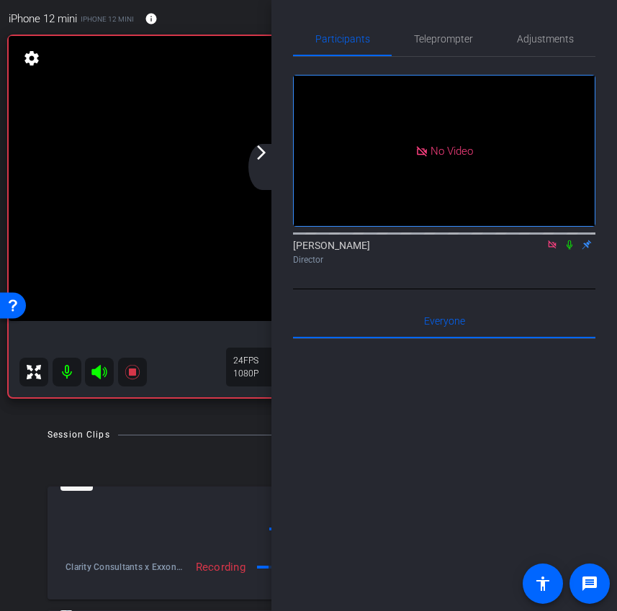
click at [261, 163] on div "arrow_back_ios_new arrow_forward_ios" at bounding box center [263, 167] width 30 height 46
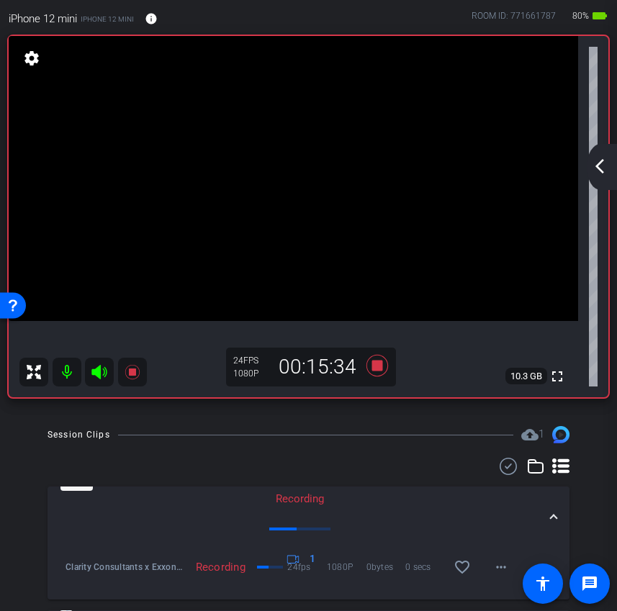
click at [594, 176] on div "arrow_back_ios_new arrow_forward_ios" at bounding box center [602, 167] width 30 height 46
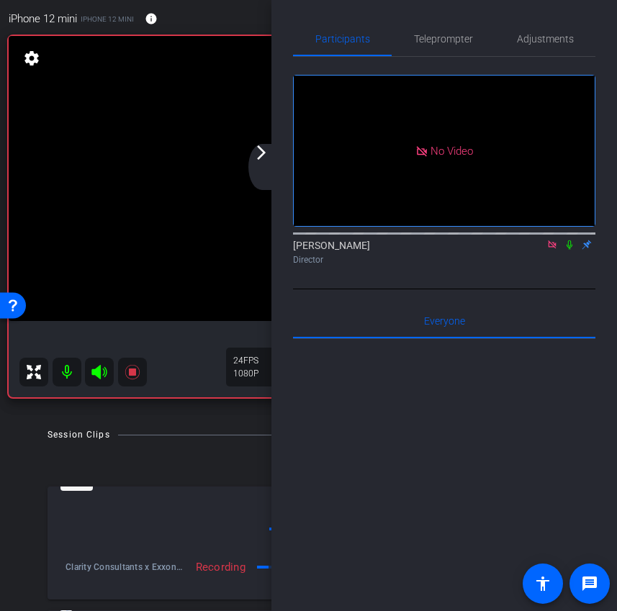
click at [571, 240] on icon at bounding box center [570, 245] width 12 height 10
click at [273, 160] on div "arrow_back_ios_new arrow_forward_ios" at bounding box center [263, 167] width 30 height 46
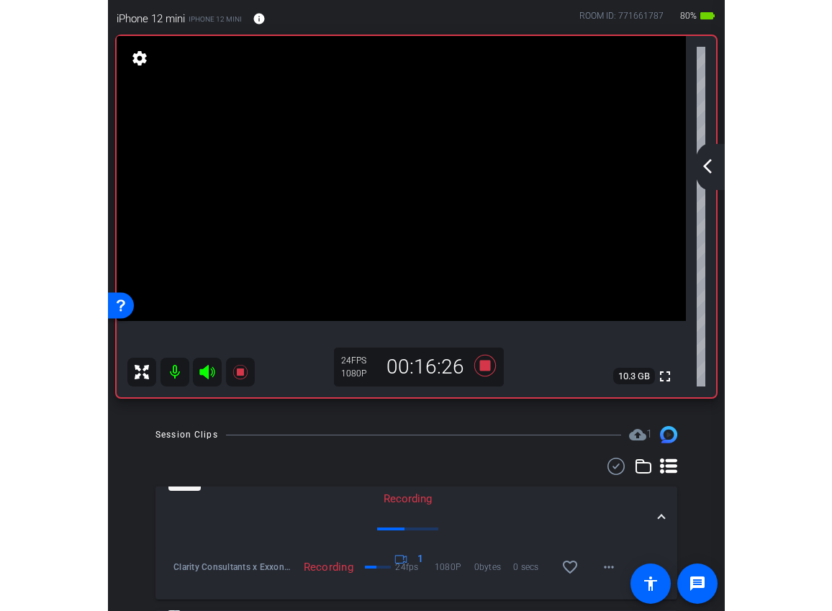
scroll to position [0, 0]
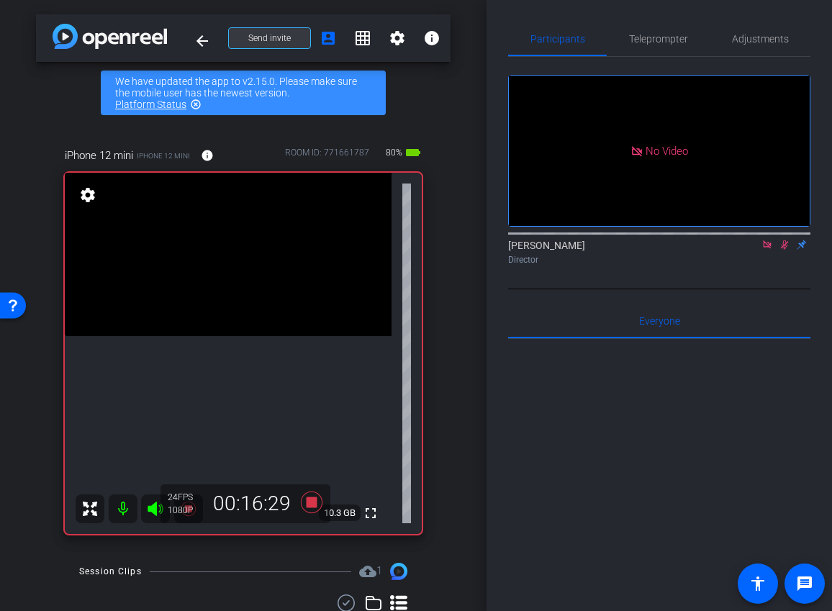
click at [295, 41] on span at bounding box center [269, 38] width 81 height 35
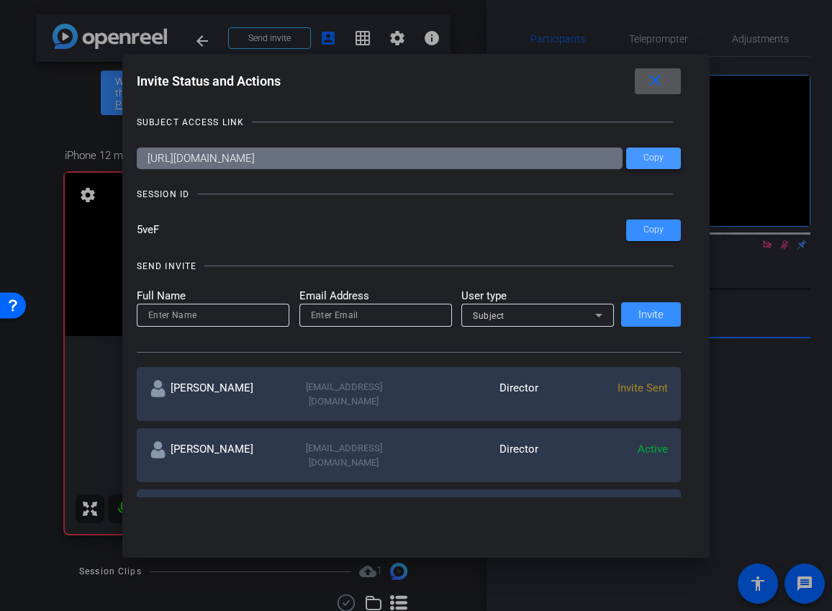
click at [648, 153] on span "Copy" at bounding box center [653, 158] width 20 height 11
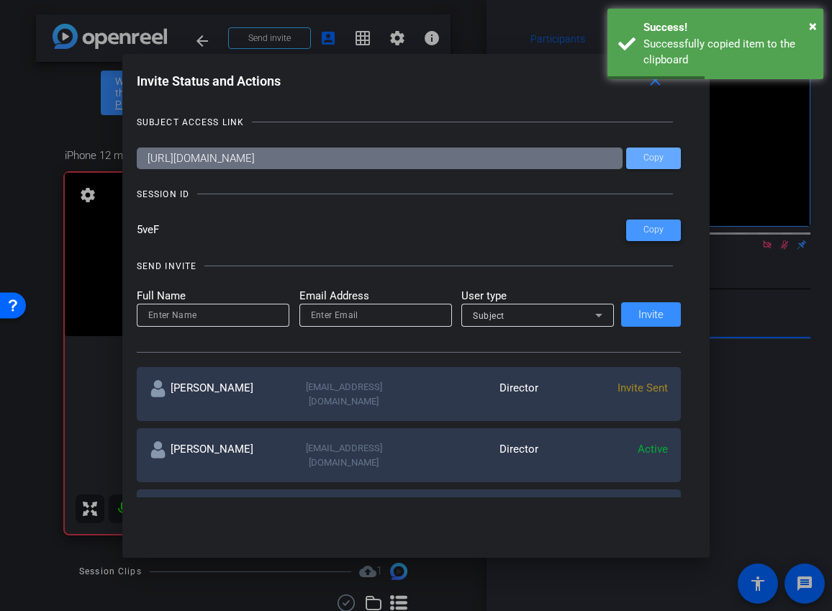
click at [652, 235] on span "Copy" at bounding box center [653, 230] width 20 height 11
click at [761, 204] on div at bounding box center [416, 305] width 832 height 611
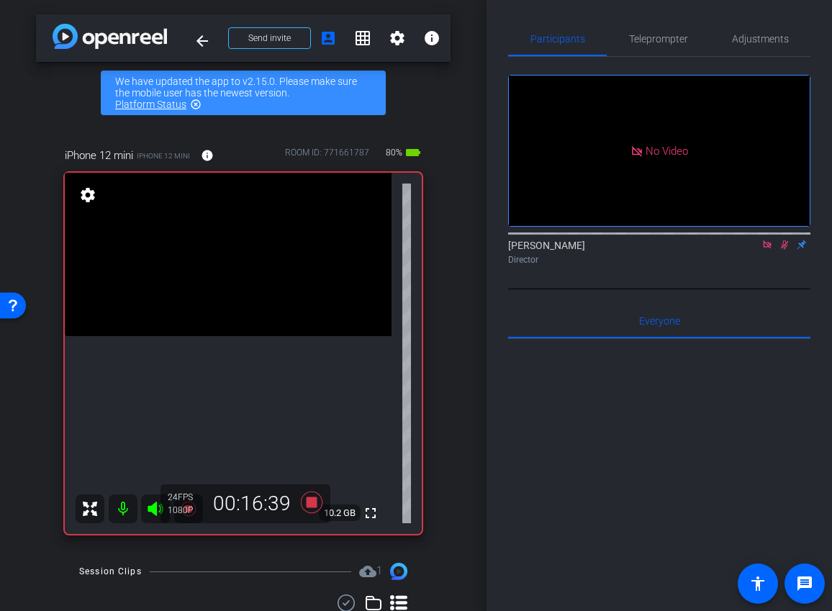
click at [782, 240] on icon at bounding box center [785, 244] width 8 height 9
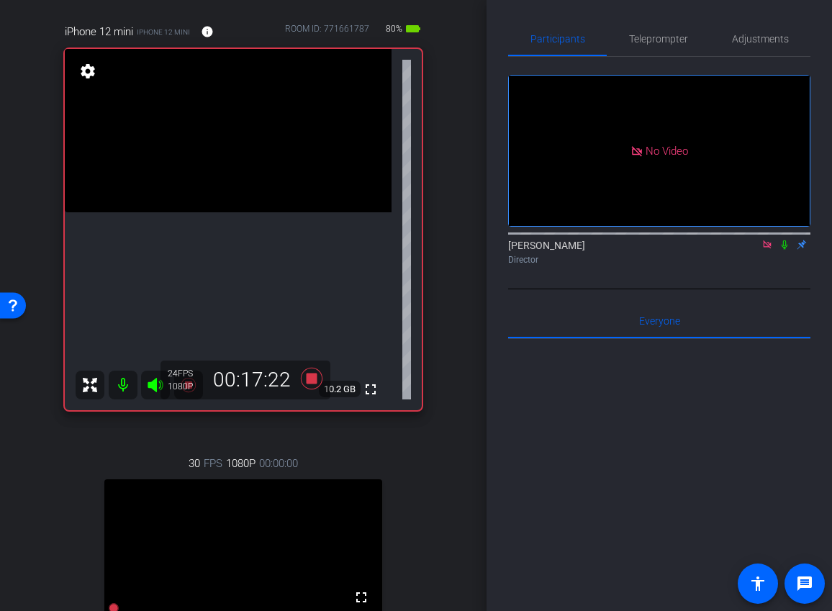
scroll to position [243, 0]
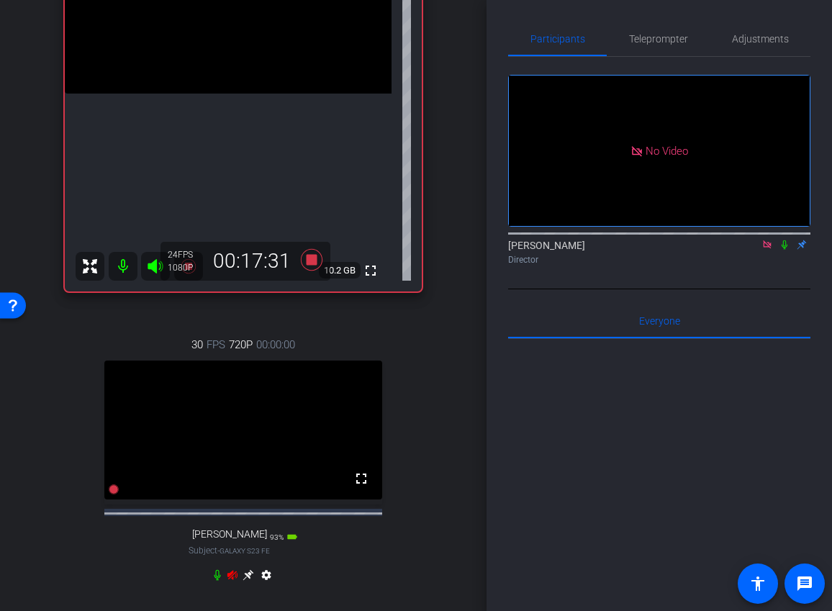
click at [230, 579] on icon at bounding box center [232, 574] width 10 height 9
click at [770, 240] on icon at bounding box center [767, 245] width 12 height 10
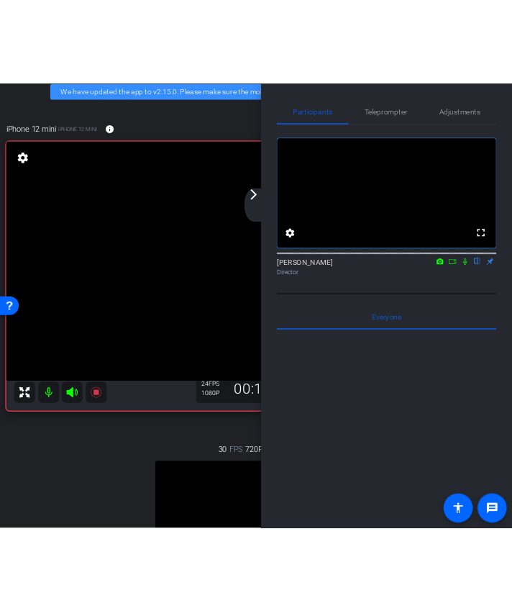
scroll to position [14, 0]
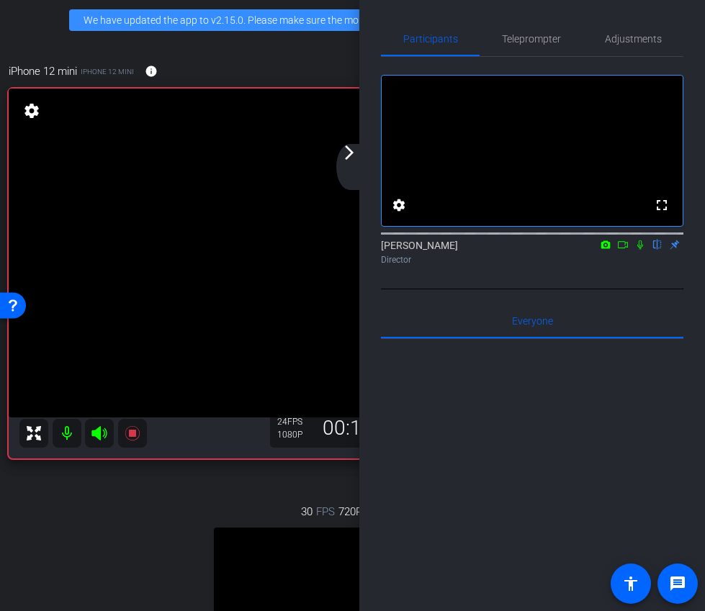
click at [347, 164] on div "arrow_back_ios_new arrow_forward_ios" at bounding box center [351, 167] width 30 height 46
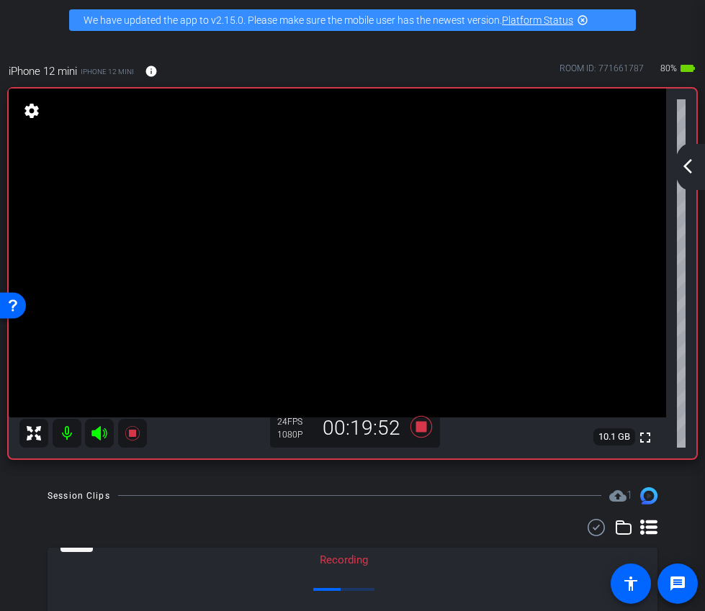
click at [684, 172] on mat-icon "arrow_back_ios_new" at bounding box center [687, 166] width 17 height 17
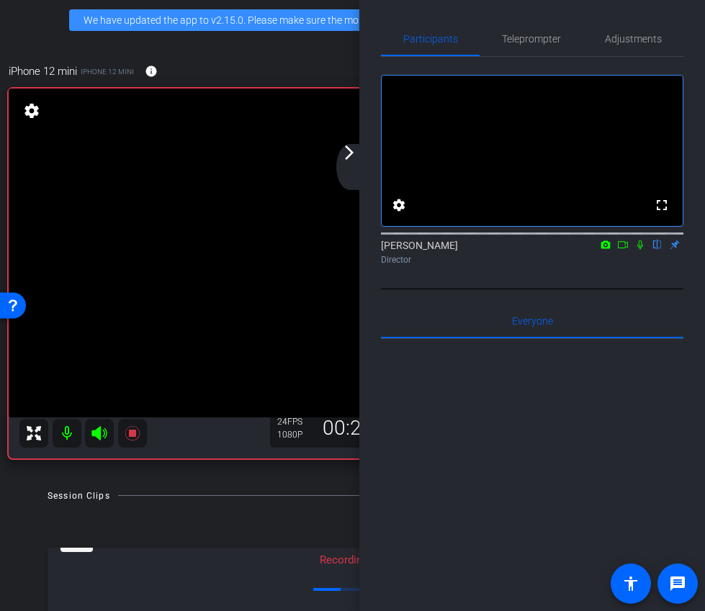
click at [625, 248] on icon at bounding box center [622, 244] width 10 height 7
click at [350, 163] on div "arrow_back_ios_new arrow_forward_ios" at bounding box center [351, 167] width 30 height 46
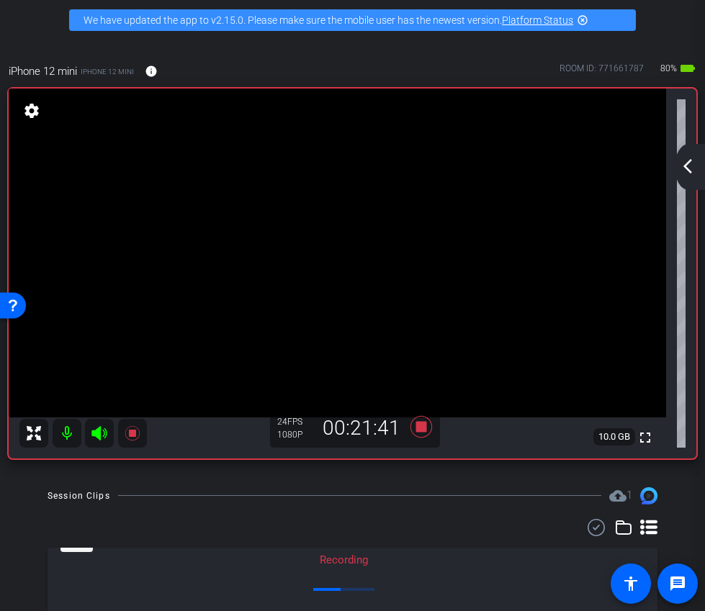
click at [689, 171] on mat-icon "arrow_back_ios_new" at bounding box center [687, 166] width 17 height 17
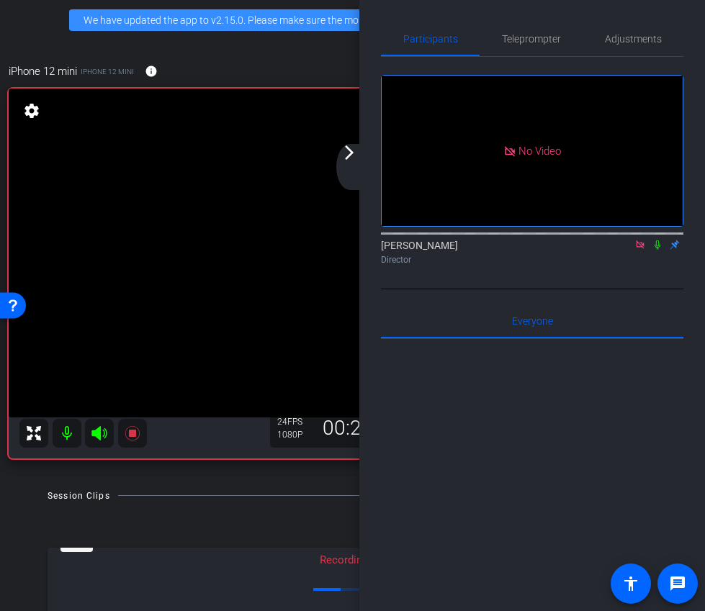
click at [657, 250] on icon at bounding box center [657, 245] width 12 height 10
click at [657, 250] on icon at bounding box center [657, 244] width 8 height 9
click at [658, 250] on icon at bounding box center [657, 244] width 6 height 9
click at [660, 250] on icon at bounding box center [657, 245] width 12 height 10
click at [656, 250] on icon at bounding box center [657, 245] width 12 height 10
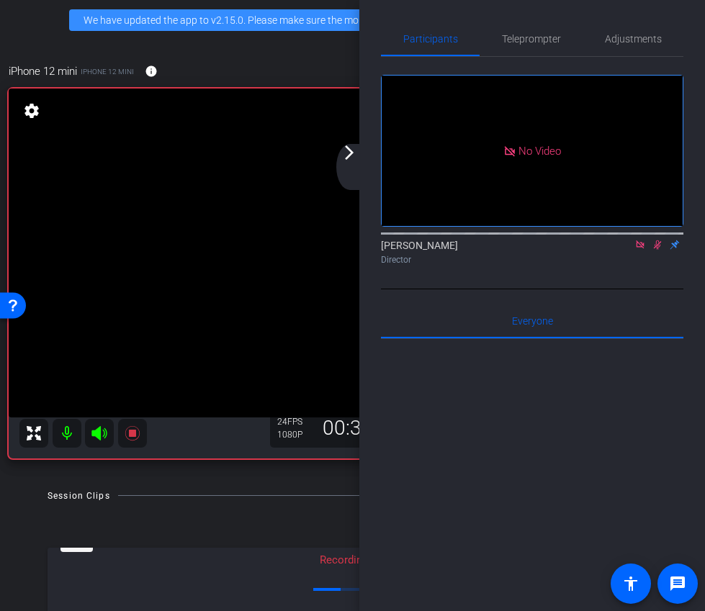
click at [653, 250] on icon at bounding box center [657, 245] width 12 height 10
click at [658, 250] on icon at bounding box center [657, 245] width 12 height 10
click at [657, 250] on icon at bounding box center [657, 244] width 8 height 9
click at [656, 250] on icon at bounding box center [657, 245] width 12 height 10
click at [657, 250] on icon at bounding box center [657, 244] width 8 height 9
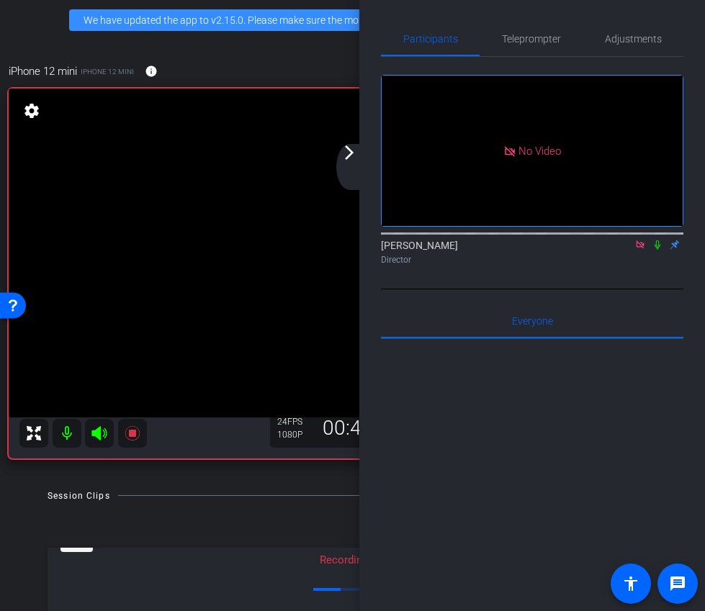
click at [657, 250] on icon at bounding box center [657, 244] width 6 height 9
click at [657, 250] on icon at bounding box center [657, 244] width 8 height 9
click at [338, 151] on video at bounding box center [337, 253] width 657 height 329
click at [347, 159] on mat-icon "arrow_forward_ios" at bounding box center [348, 152] width 17 height 17
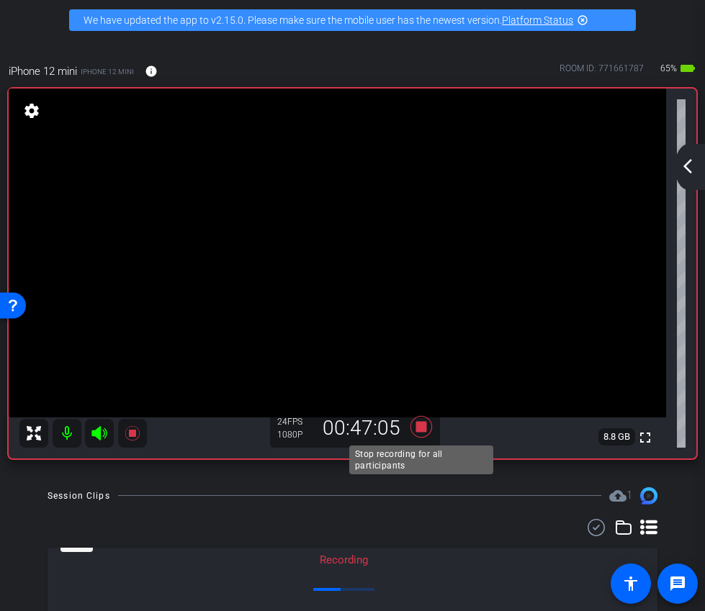
click at [425, 430] on icon at bounding box center [420, 426] width 22 height 22
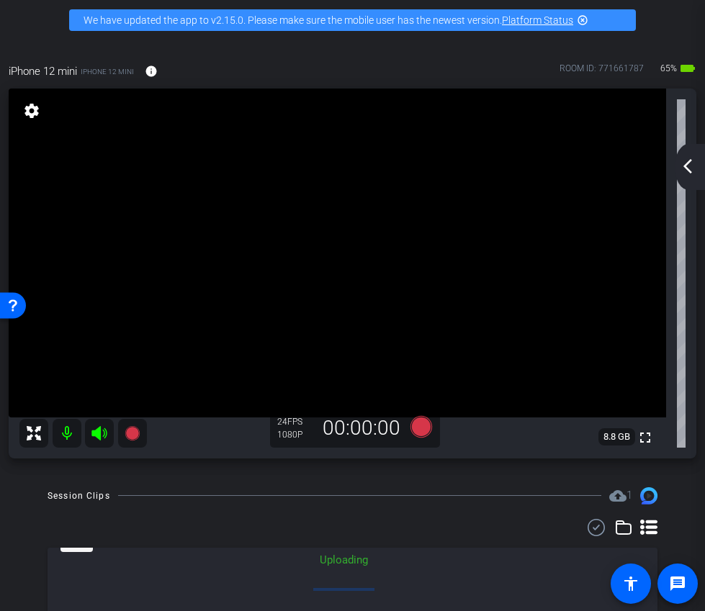
click at [700, 177] on div "arrow_back_ios_new arrow_forward_ios" at bounding box center [689, 167] width 30 height 46
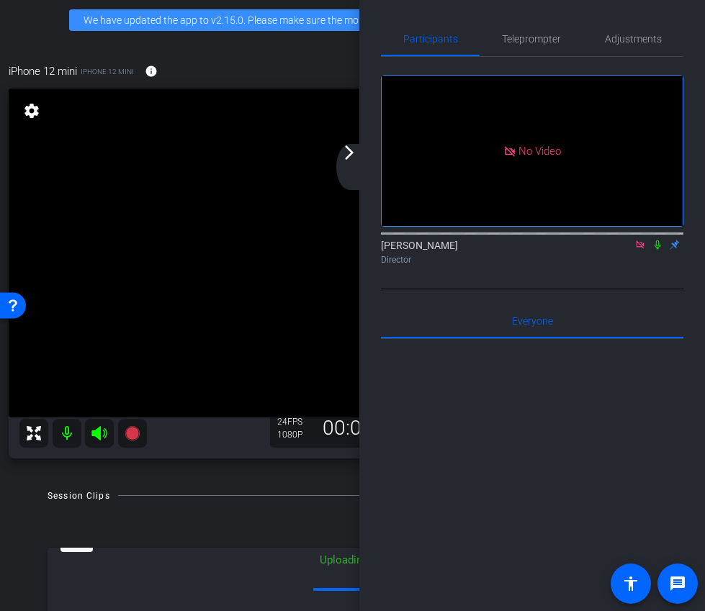
click at [639, 250] on icon at bounding box center [640, 245] width 12 height 10
click at [353, 160] on mat-icon "arrow_forward_ios" at bounding box center [348, 152] width 17 height 17
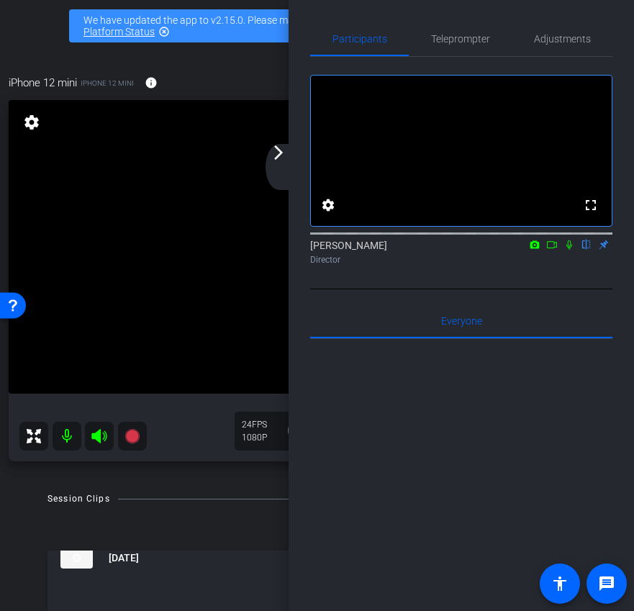
click at [292, 169] on div "arrow_back_ios_new arrow_forward_ios" at bounding box center [281, 167] width 30 height 46
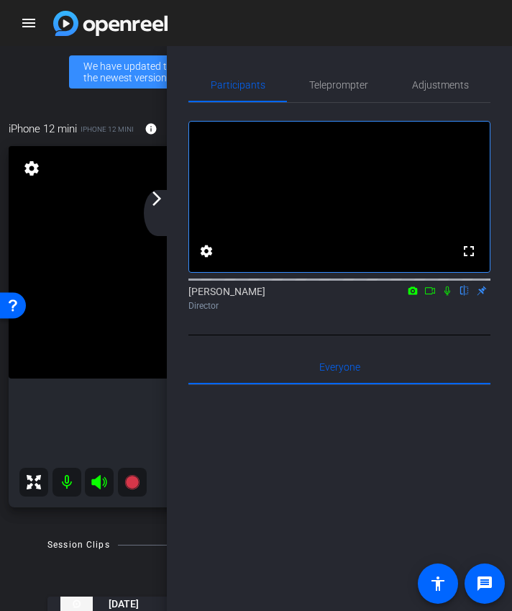
click at [159, 198] on mat-icon "arrow_forward_ios" at bounding box center [156, 198] width 17 height 17
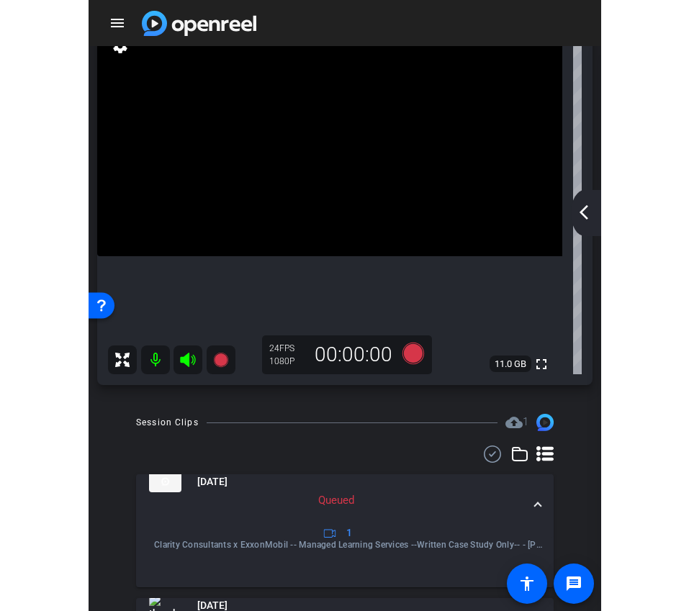
scroll to position [153, 0]
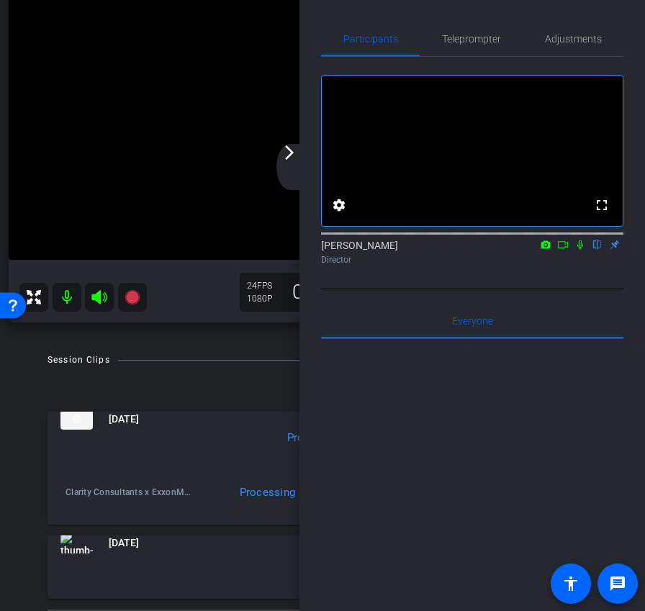
click at [291, 158] on mat-icon "arrow_forward_ios" at bounding box center [289, 152] width 17 height 17
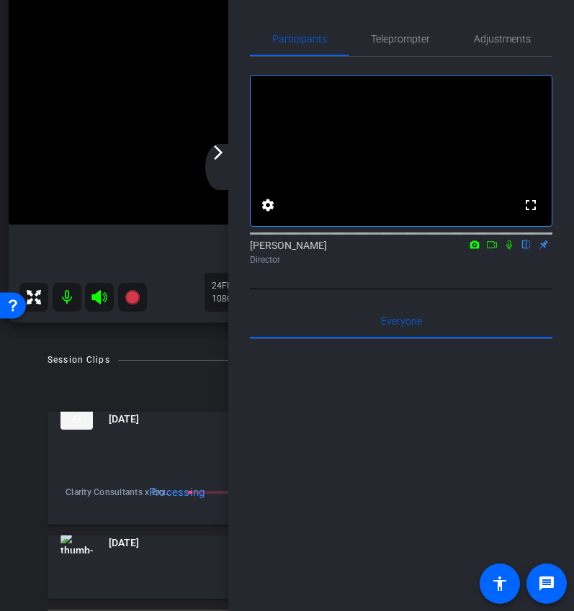
click at [216, 158] on mat-icon "arrow_forward_ios" at bounding box center [217, 152] width 17 height 17
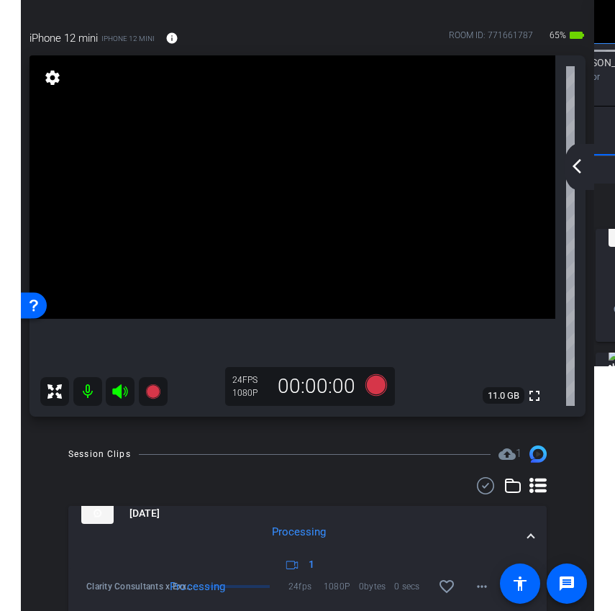
scroll to position [53, 0]
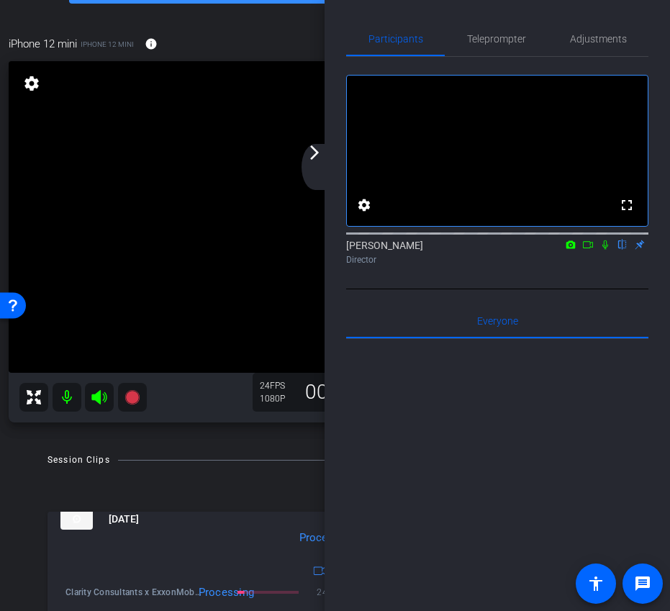
click at [317, 169] on div "arrow_back_ios_new arrow_forward_ios" at bounding box center [317, 167] width 30 height 46
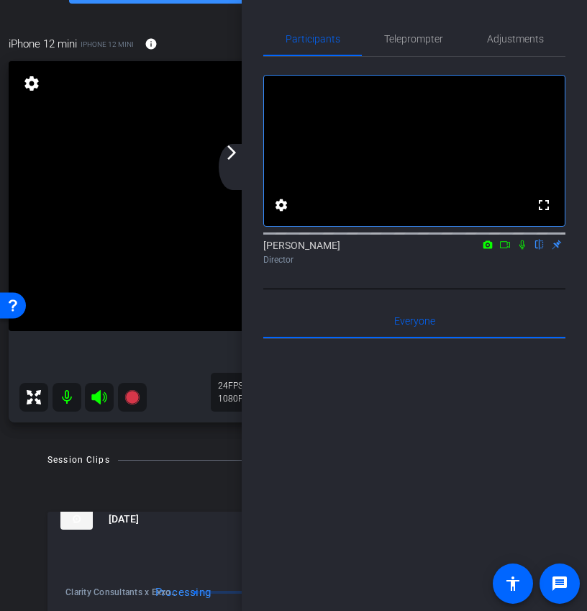
click at [235, 163] on div "arrow_back_ios_new arrow_forward_ios" at bounding box center [234, 167] width 30 height 46
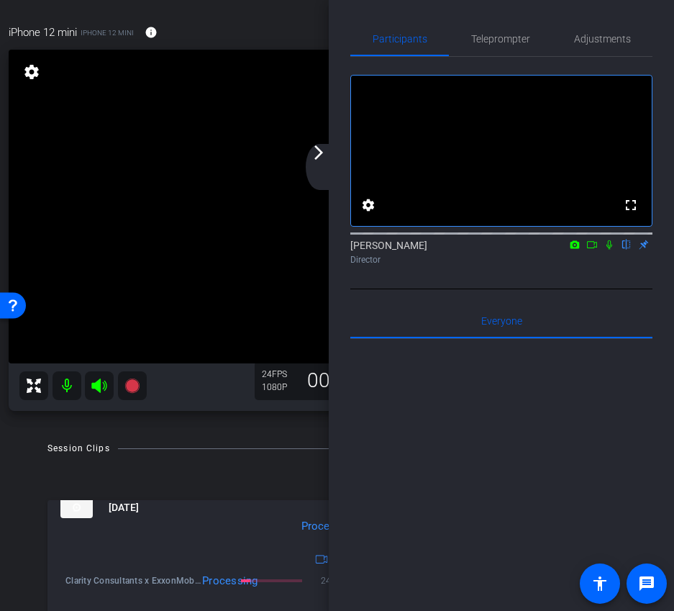
click at [316, 160] on mat-icon "arrow_forward_ios" at bounding box center [318, 152] width 17 height 17
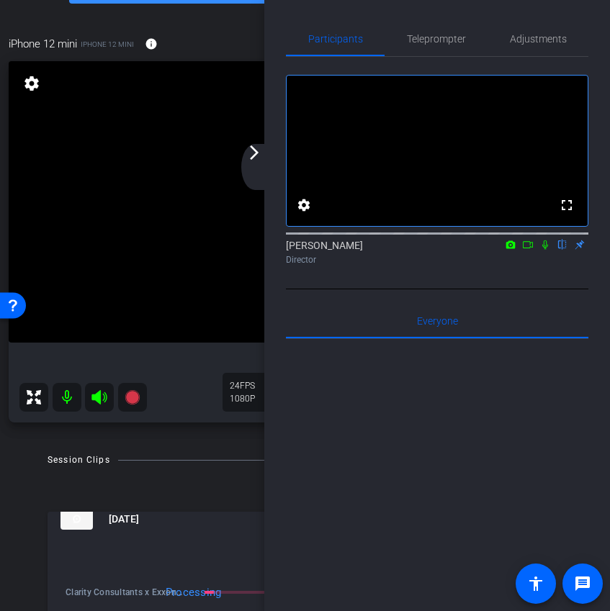
click at [250, 169] on div "arrow_back_ios_new arrow_forward_ios" at bounding box center [256, 167] width 30 height 46
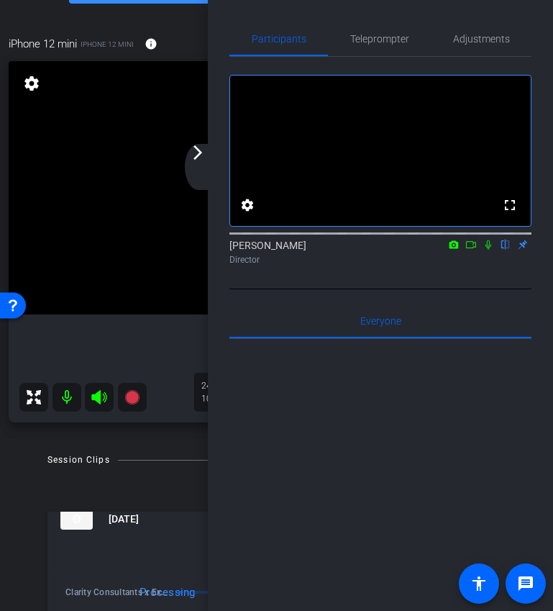
click at [201, 164] on div "arrow_back_ios_new arrow_forward_ios" at bounding box center [200, 167] width 30 height 46
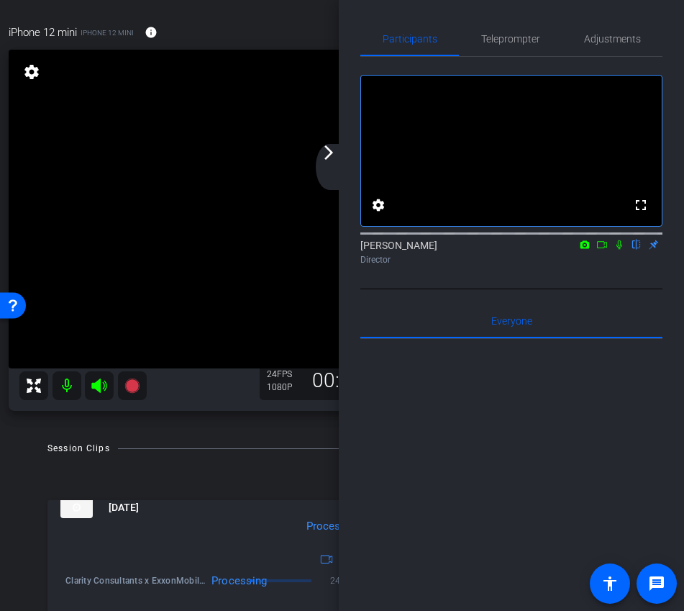
click at [331, 168] on div "arrow_back_ios_new arrow_forward_ios" at bounding box center [331, 167] width 30 height 46
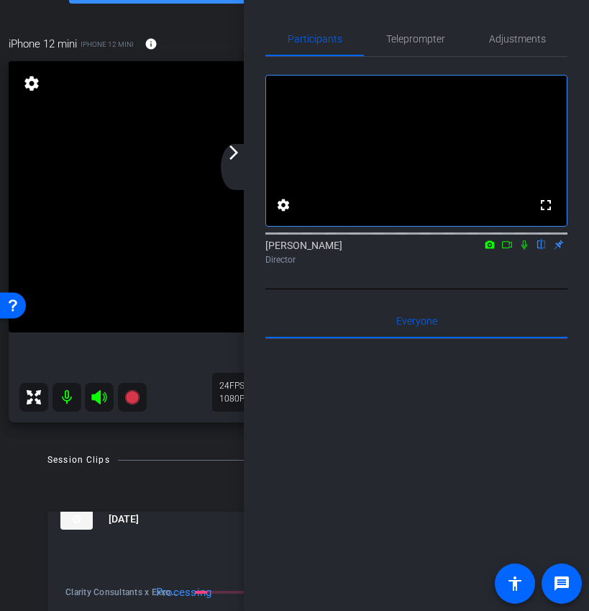
click at [240, 155] on mat-icon "arrow_forward_ios" at bounding box center [233, 152] width 17 height 17
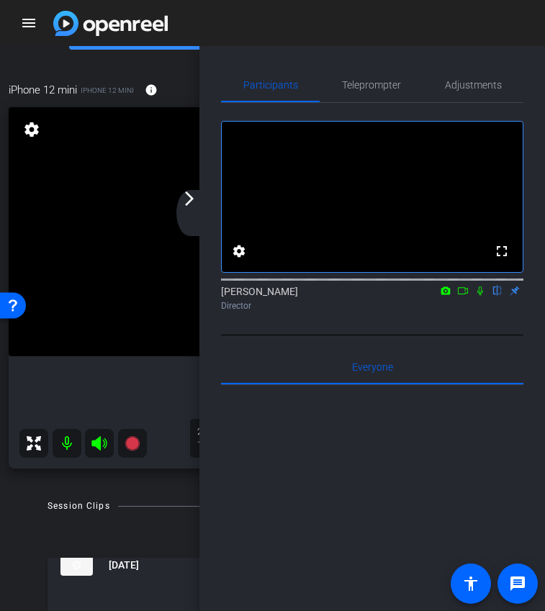
click at [191, 205] on mat-icon "arrow_forward_ios" at bounding box center [189, 198] width 17 height 17
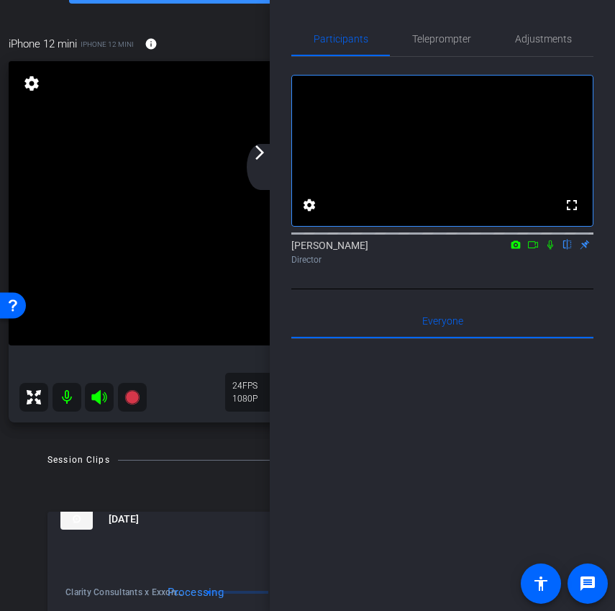
click at [536, 250] on icon at bounding box center [534, 245] width 12 height 10
click at [570, 250] on icon at bounding box center [568, 245] width 12 height 10
